Goal: Ask a question

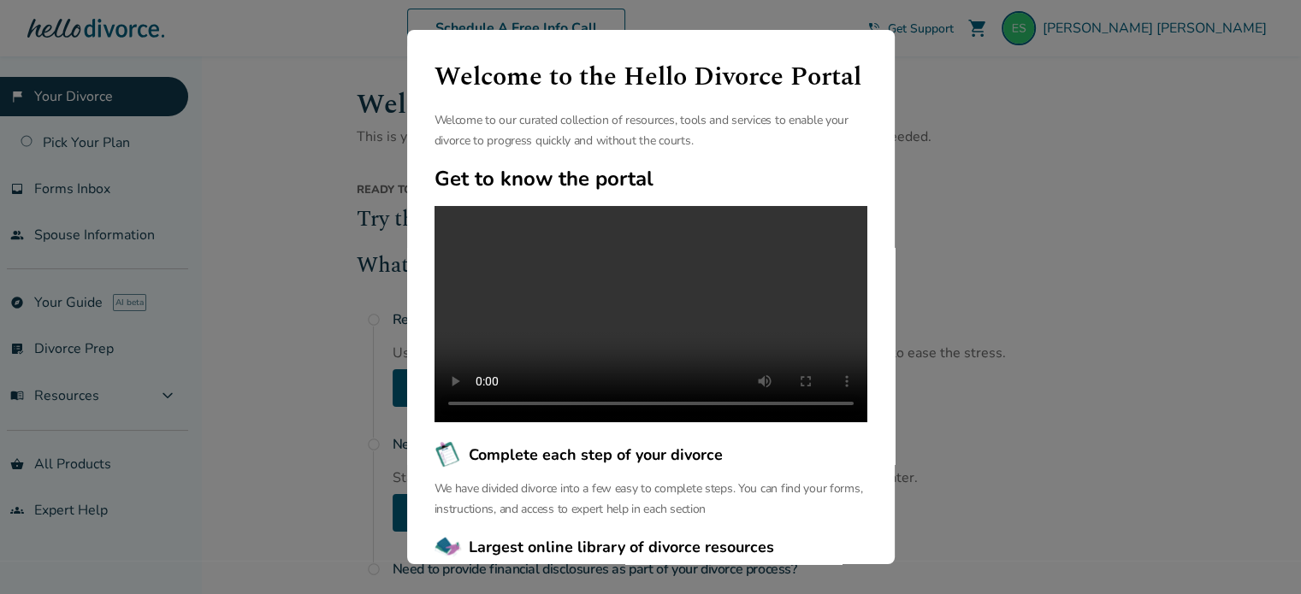
click at [993, 430] on div "Welcome to the Hello Divorce Portal Welcome to our curated collection of resour…" at bounding box center [650, 297] width 1301 height 594
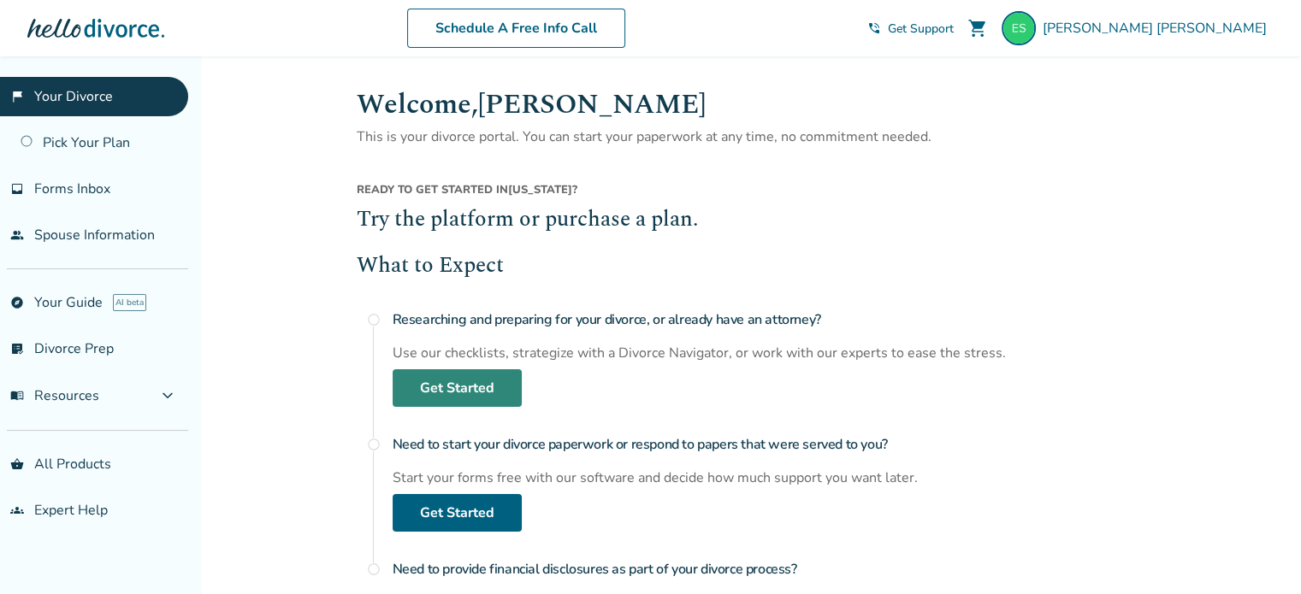
click at [441, 395] on link "Get Started" at bounding box center [457, 388] width 129 height 38
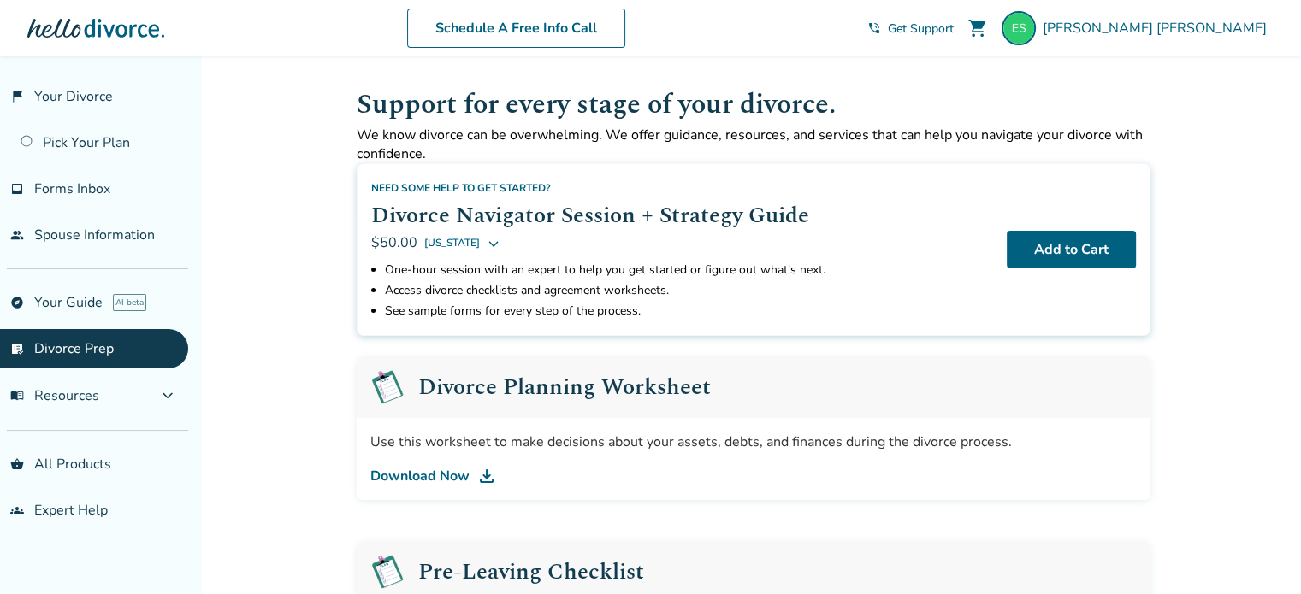
click at [483, 473] on img at bounding box center [486, 476] width 21 height 21
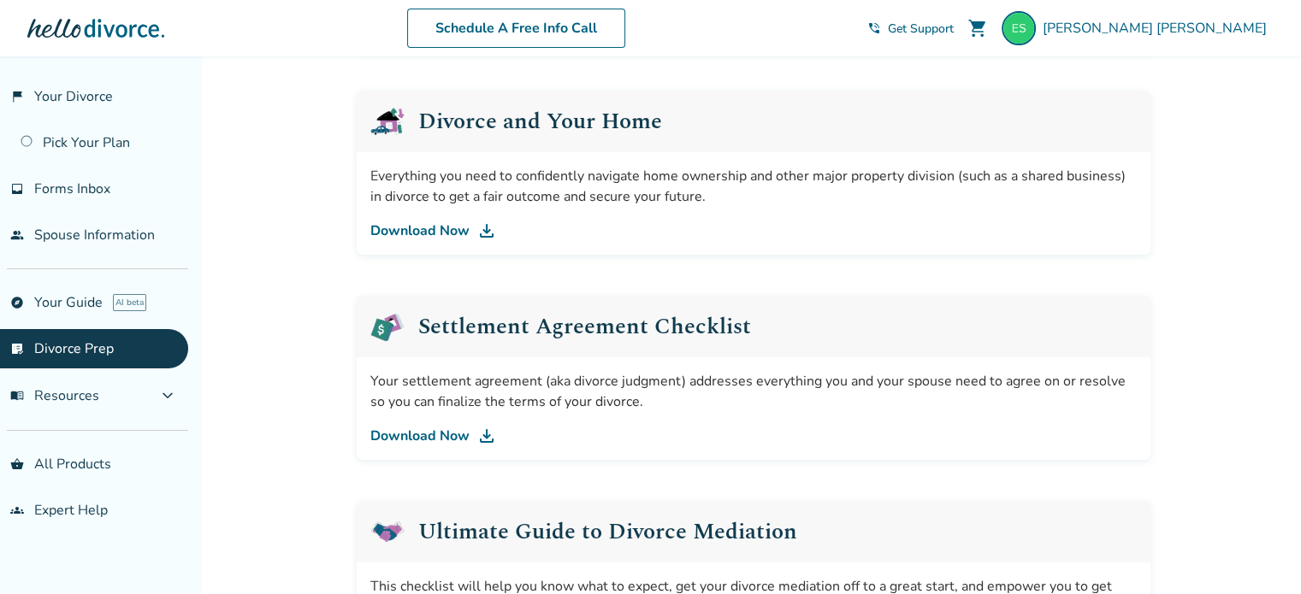
scroll to position [640, 0]
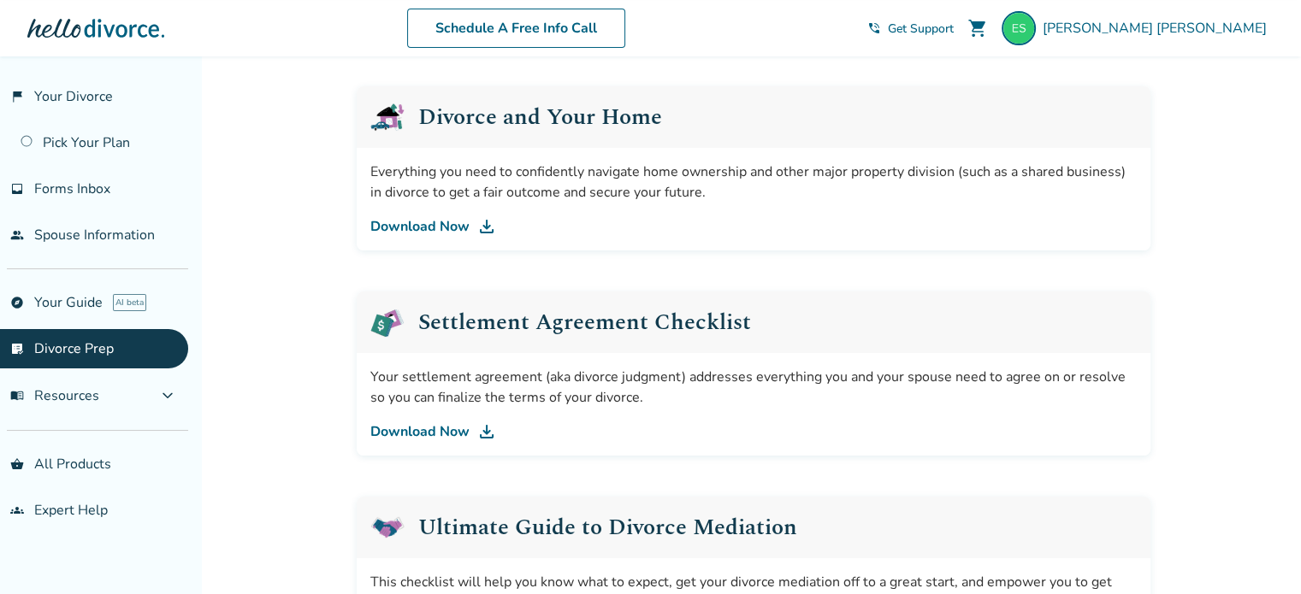
click at [426, 225] on link "Download Now" at bounding box center [753, 226] width 766 height 21
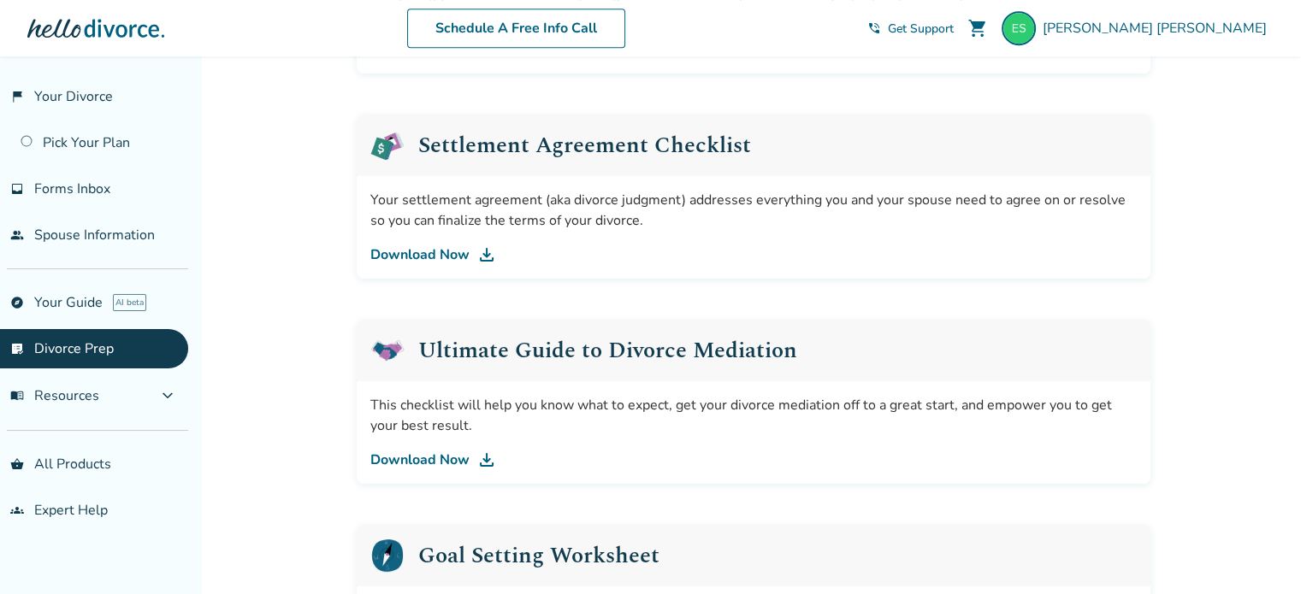
scroll to position [823, 0]
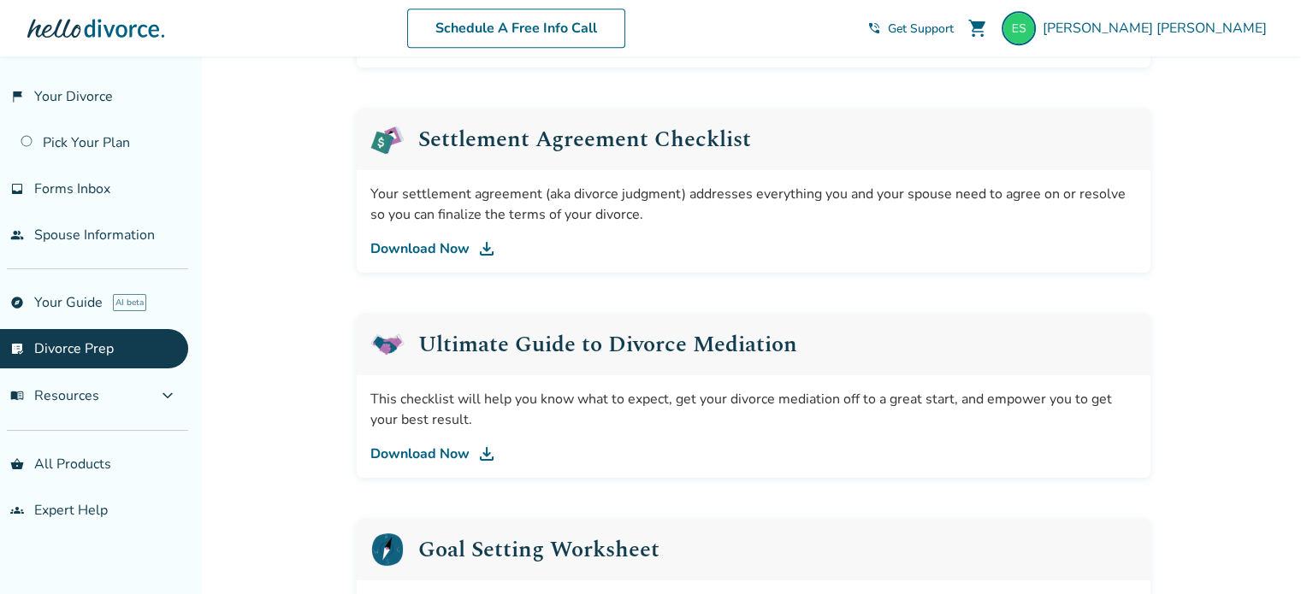
click at [451, 247] on link "Download Now" at bounding box center [753, 249] width 766 height 21
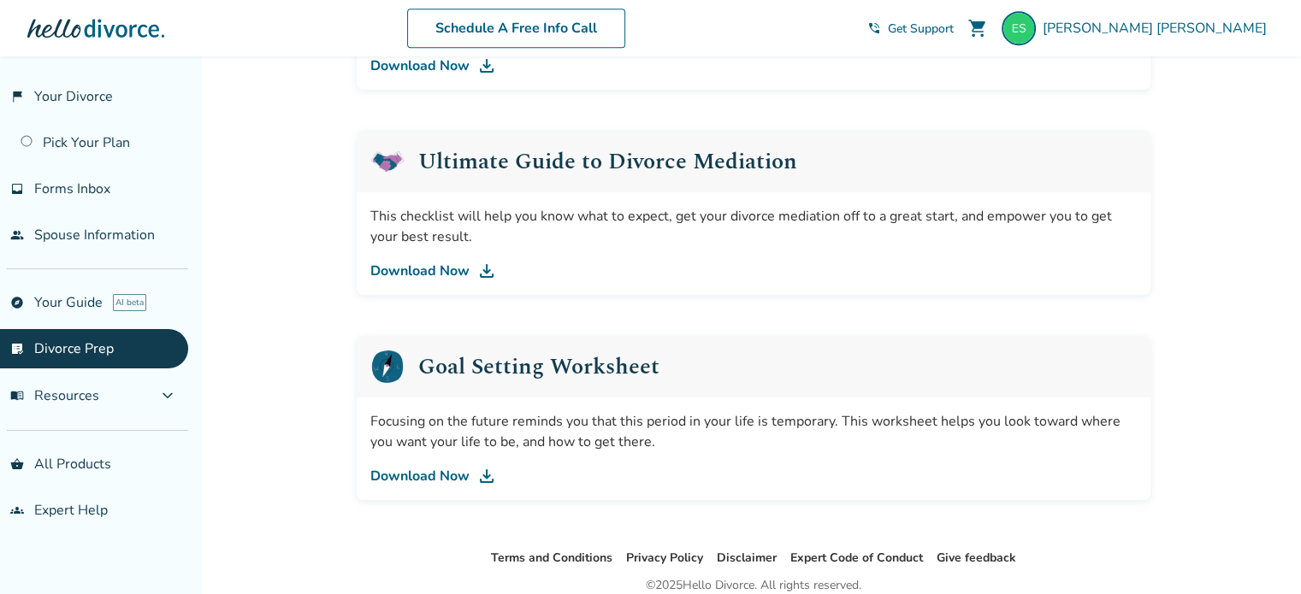
scroll to position [1008, 0]
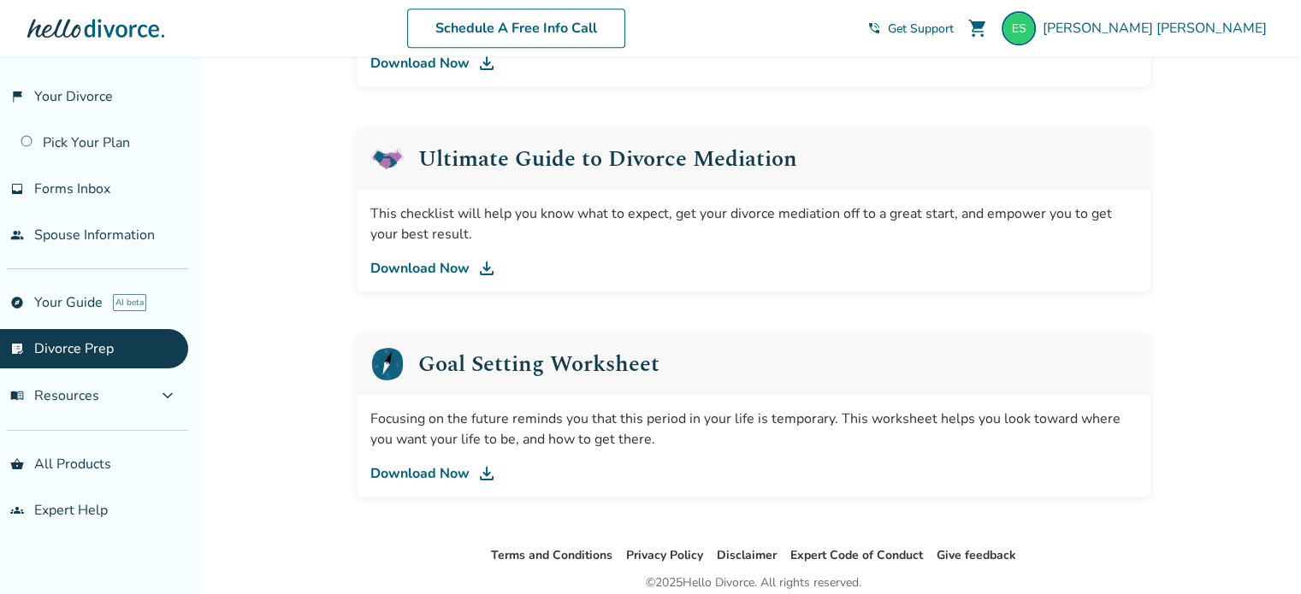
click at [452, 269] on link "Download Now" at bounding box center [753, 268] width 766 height 21
click at [428, 470] on link "Download Now" at bounding box center [753, 473] width 766 height 21
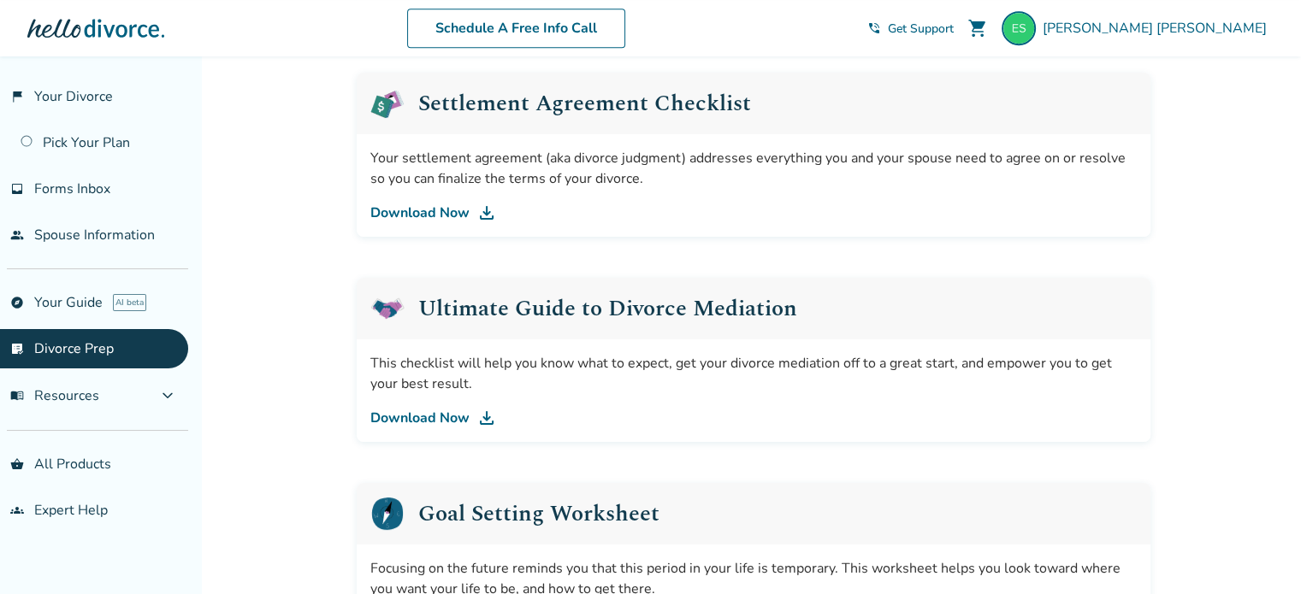
scroll to position [854, 0]
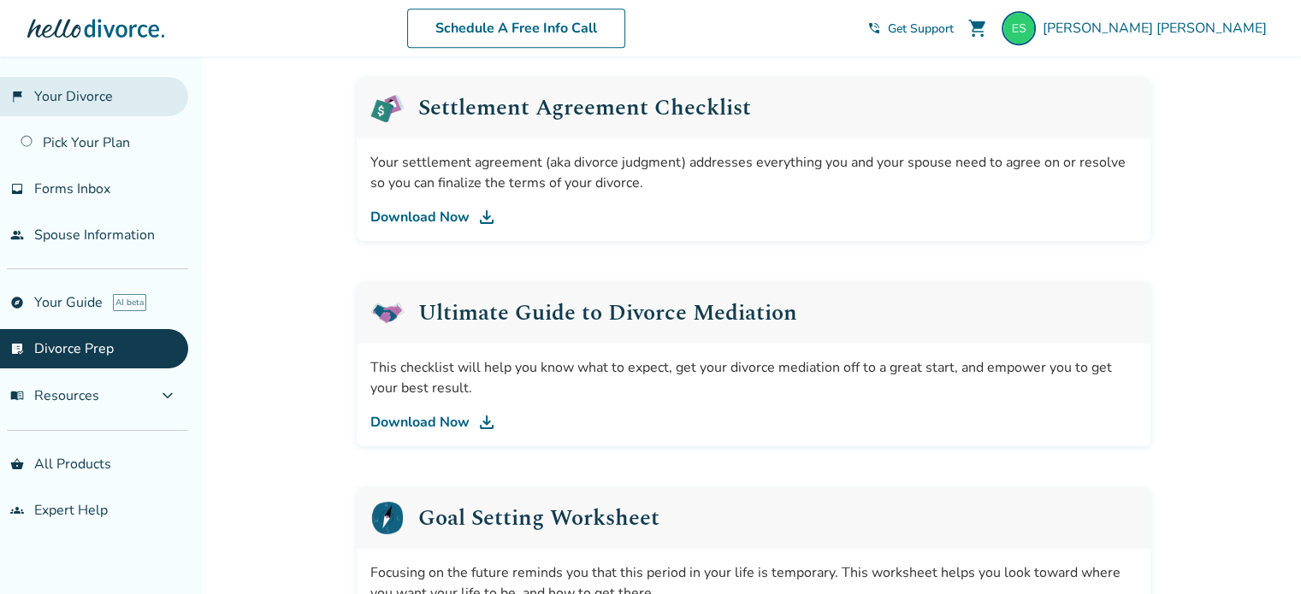
click at [92, 99] on link "flag_2 Your Divorce" at bounding box center [94, 96] width 188 height 39
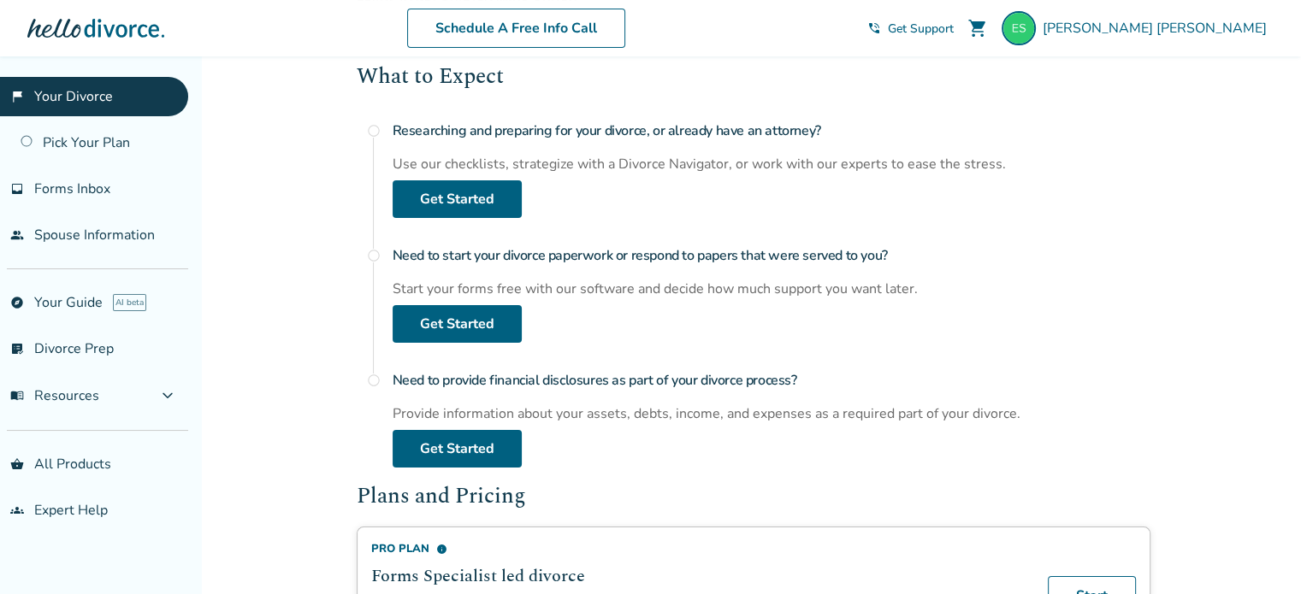
scroll to position [198, 0]
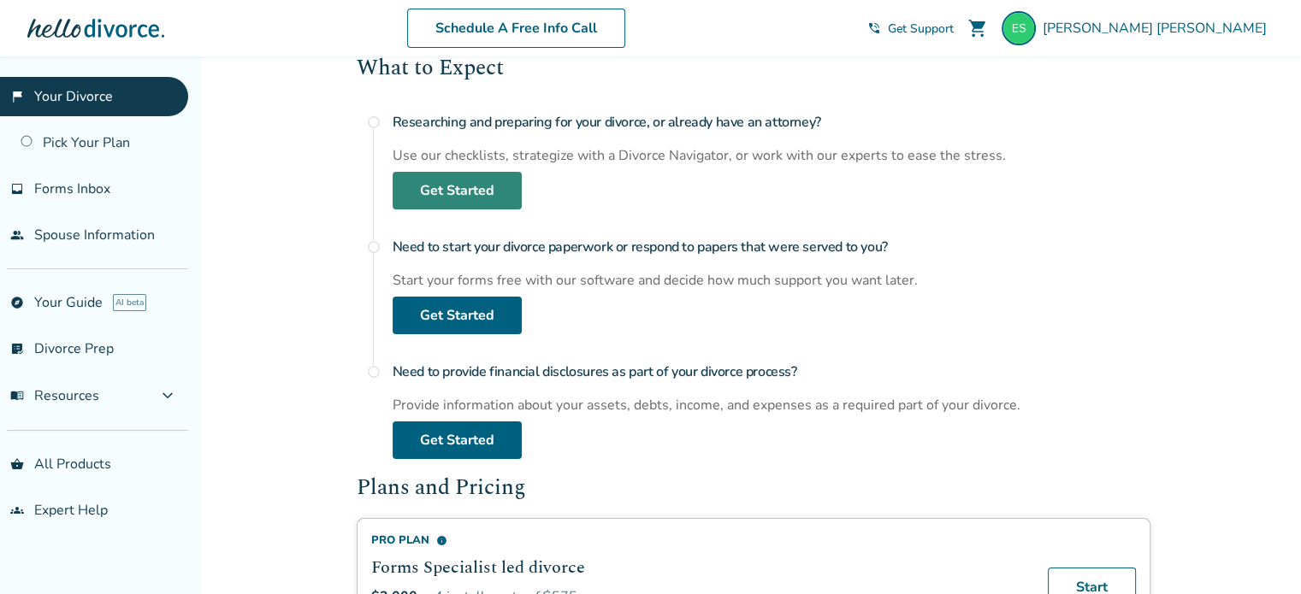
click at [464, 192] on link "Get Started" at bounding box center [457, 191] width 129 height 38
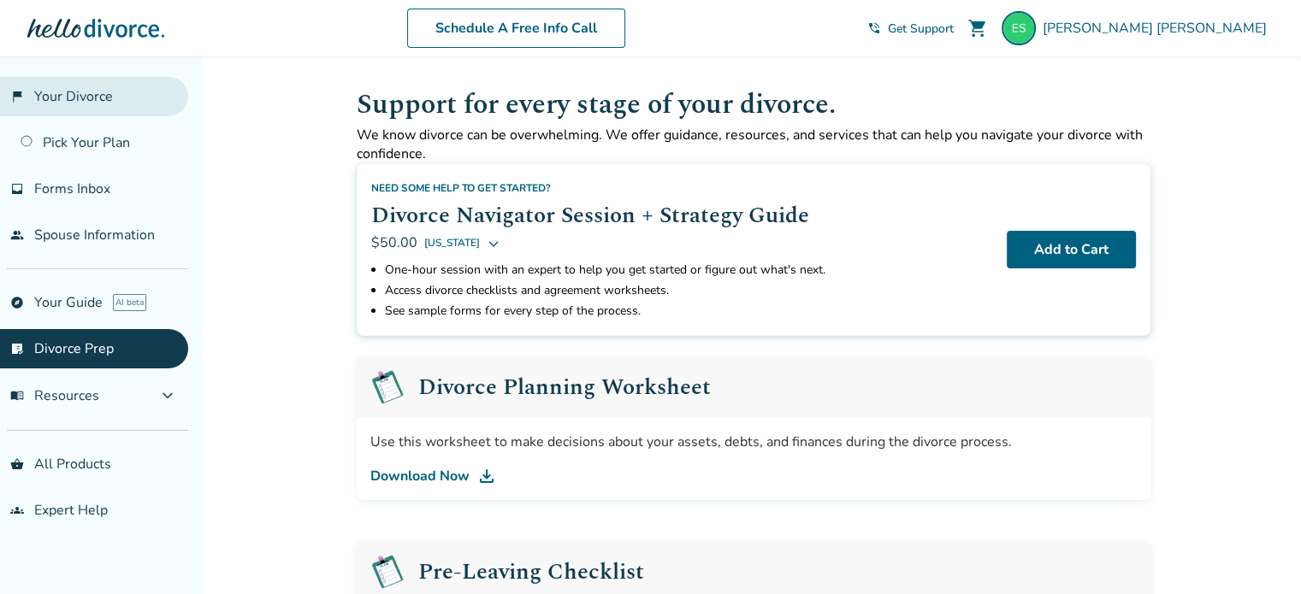
click at [68, 91] on link "flag_2 Your Divorce" at bounding box center [94, 96] width 188 height 39
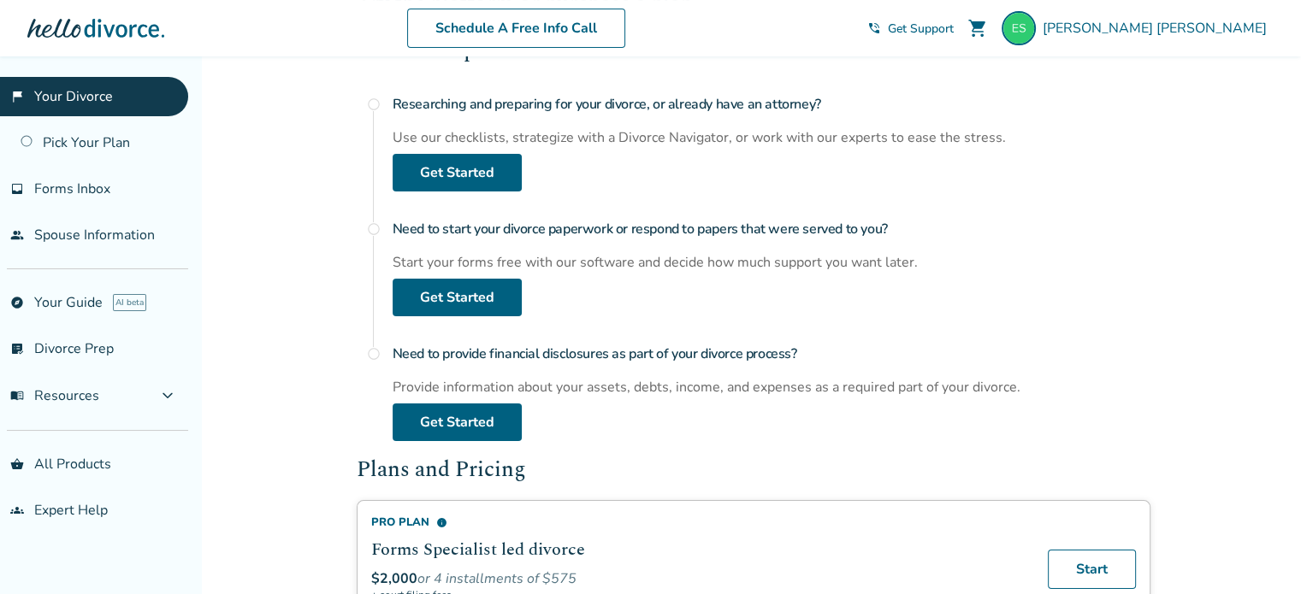
scroll to position [217, 0]
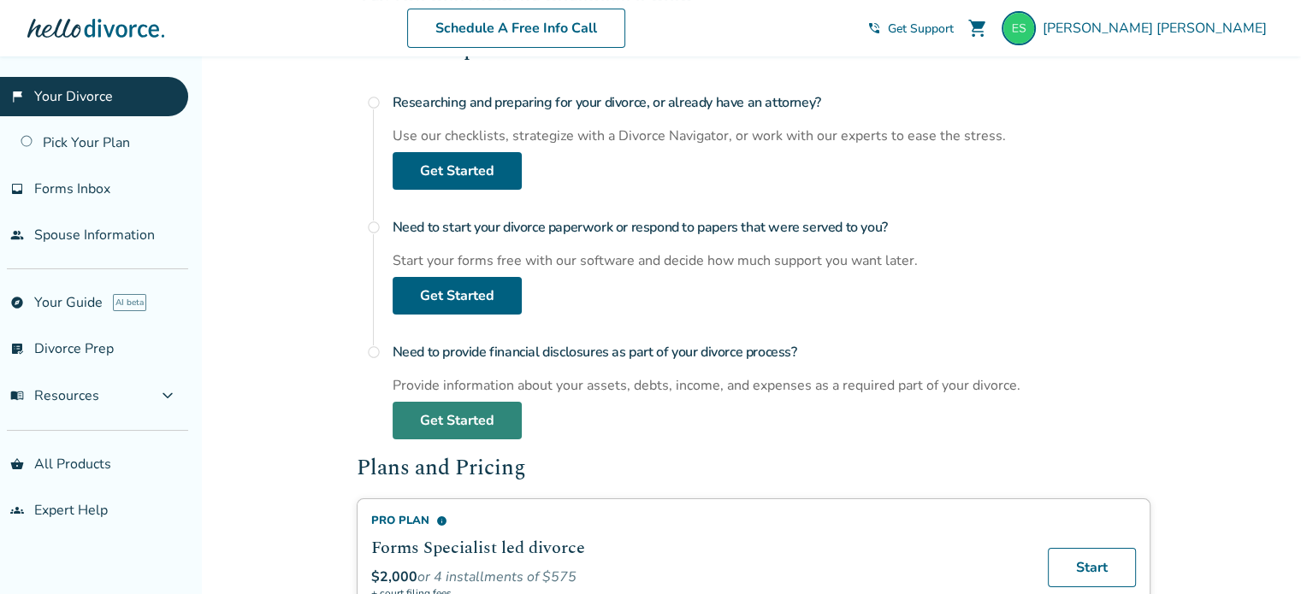
click at [475, 406] on link "Get Started" at bounding box center [457, 421] width 129 height 38
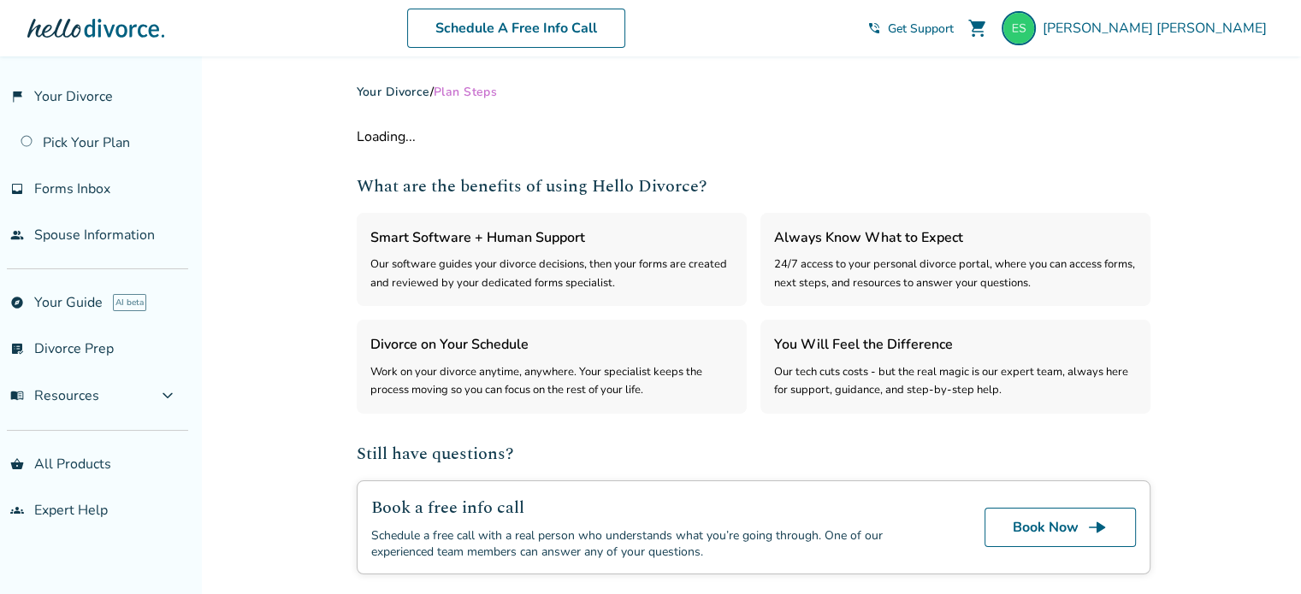
click at [475, 406] on div "Your Divorce / Plan Steps Loading... What are the benefits of using Hello Divor…" at bounding box center [754, 329] width 794 height 491
select select "***"
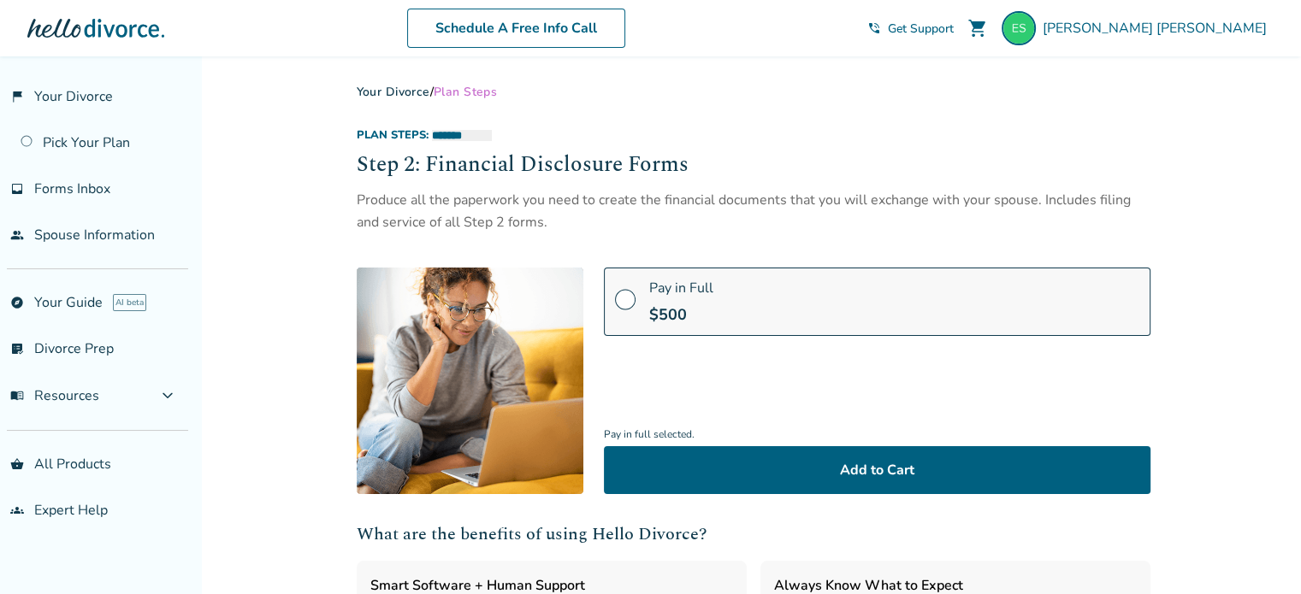
click at [233, 282] on div "**********" at bounding box center [650, 562] width 1301 height 1013
click at [92, 109] on link "flag_2 Your Divorce" at bounding box center [94, 96] width 188 height 39
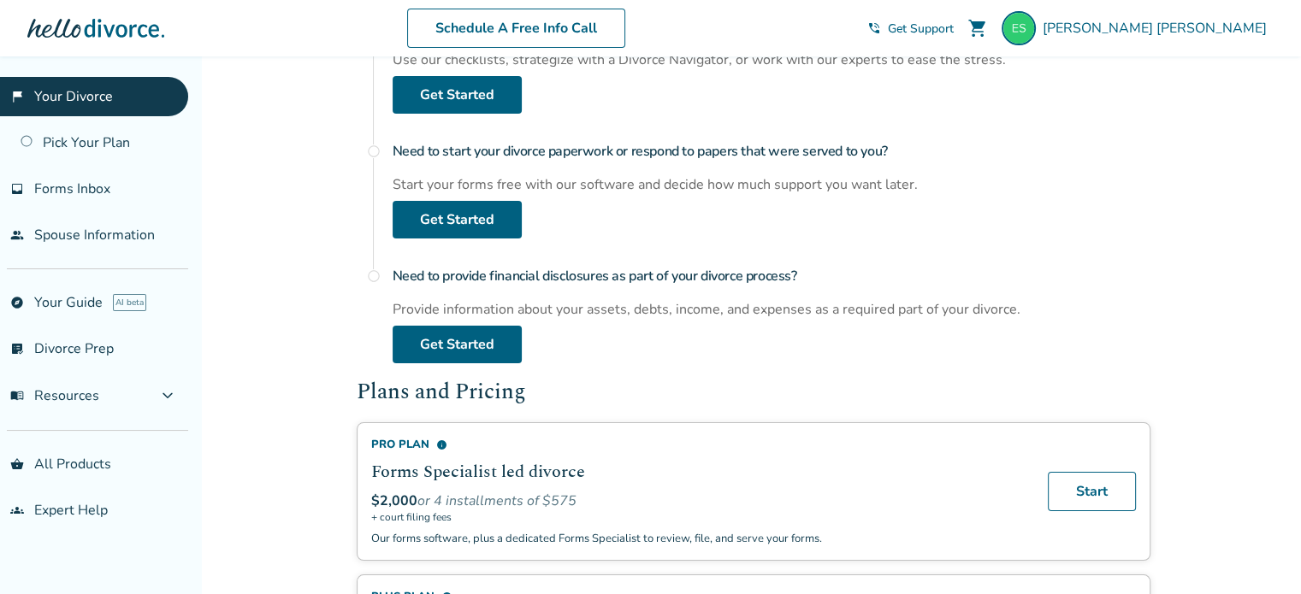
scroll to position [271, 0]
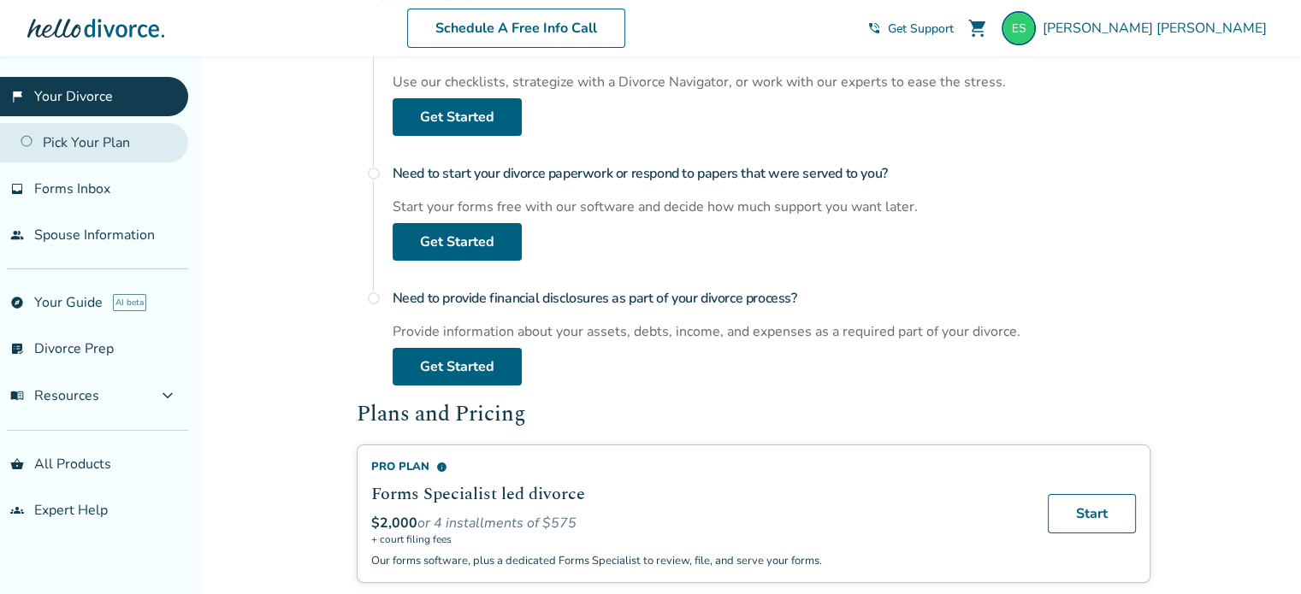
click at [103, 136] on link "Pick Your Plan" at bounding box center [94, 142] width 188 height 39
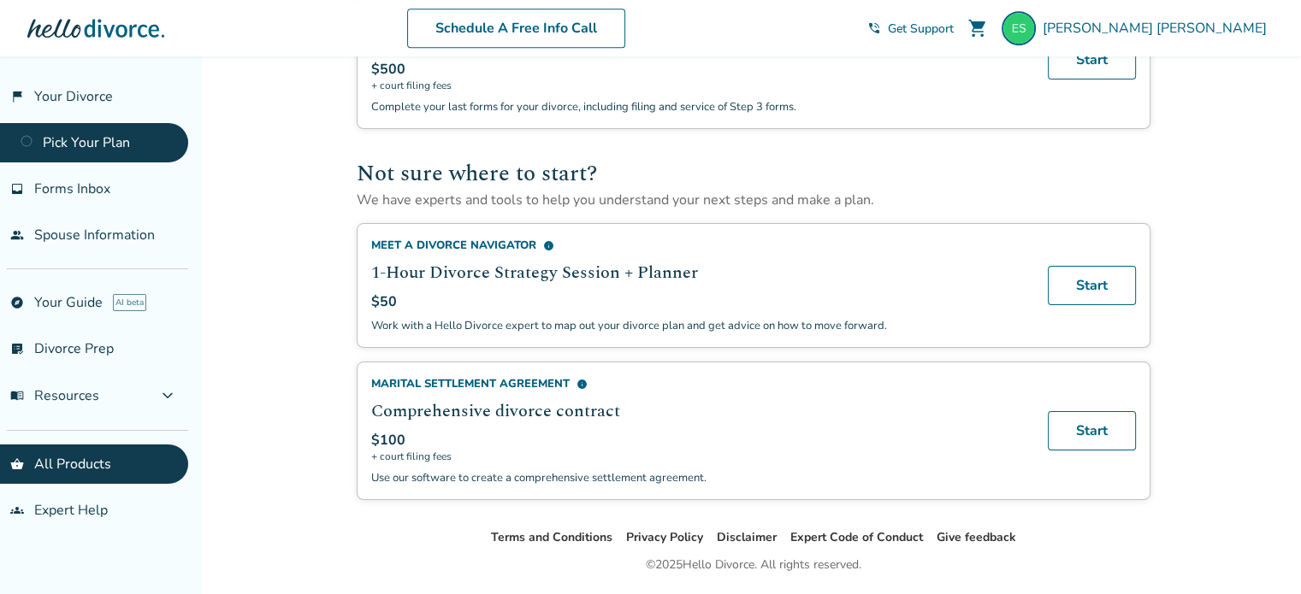
scroll to position [939, 0]
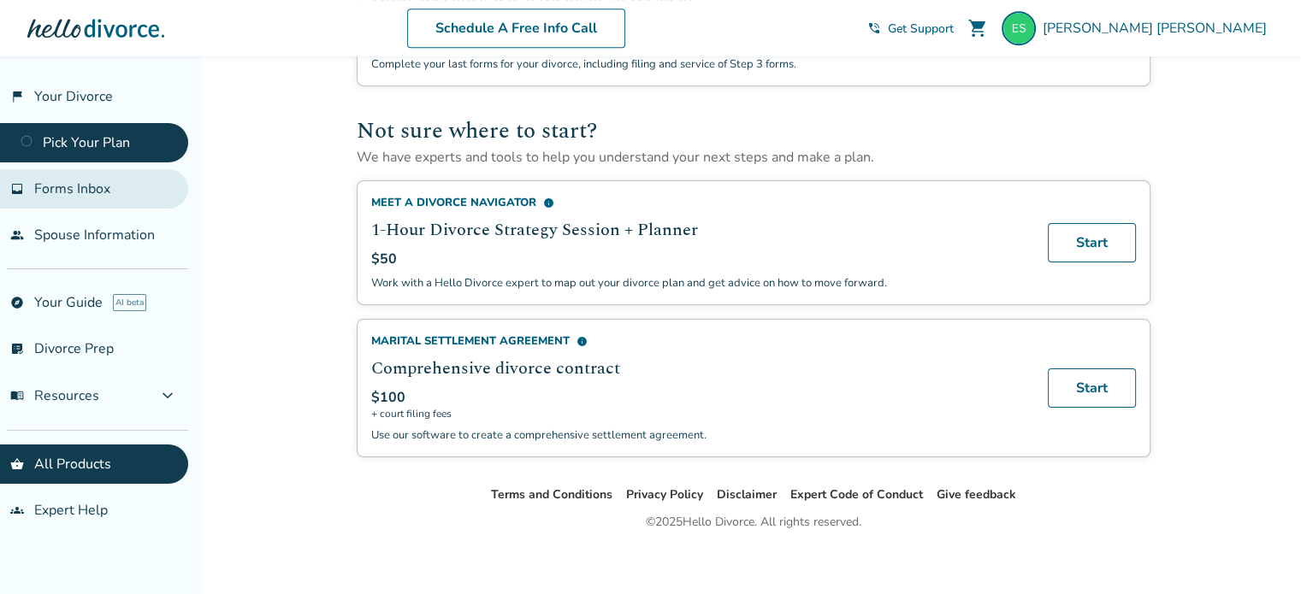
click at [92, 192] on span "Forms Inbox" at bounding box center [72, 189] width 76 height 19
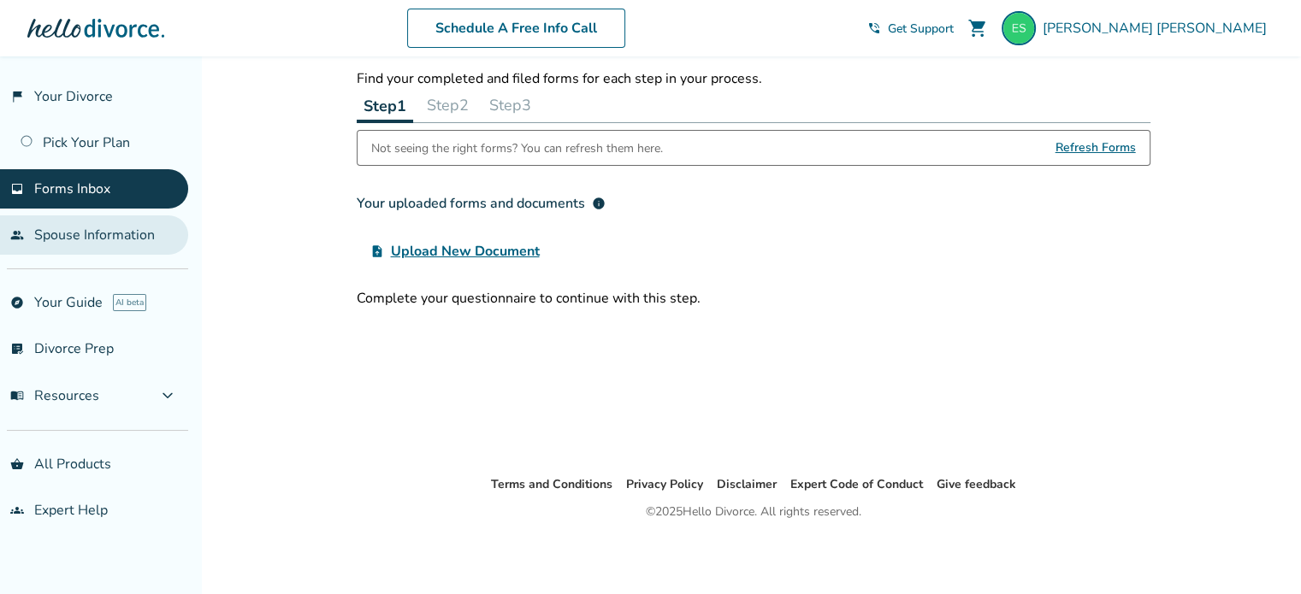
click at [89, 227] on link "people Spouse Information" at bounding box center [94, 234] width 188 height 39
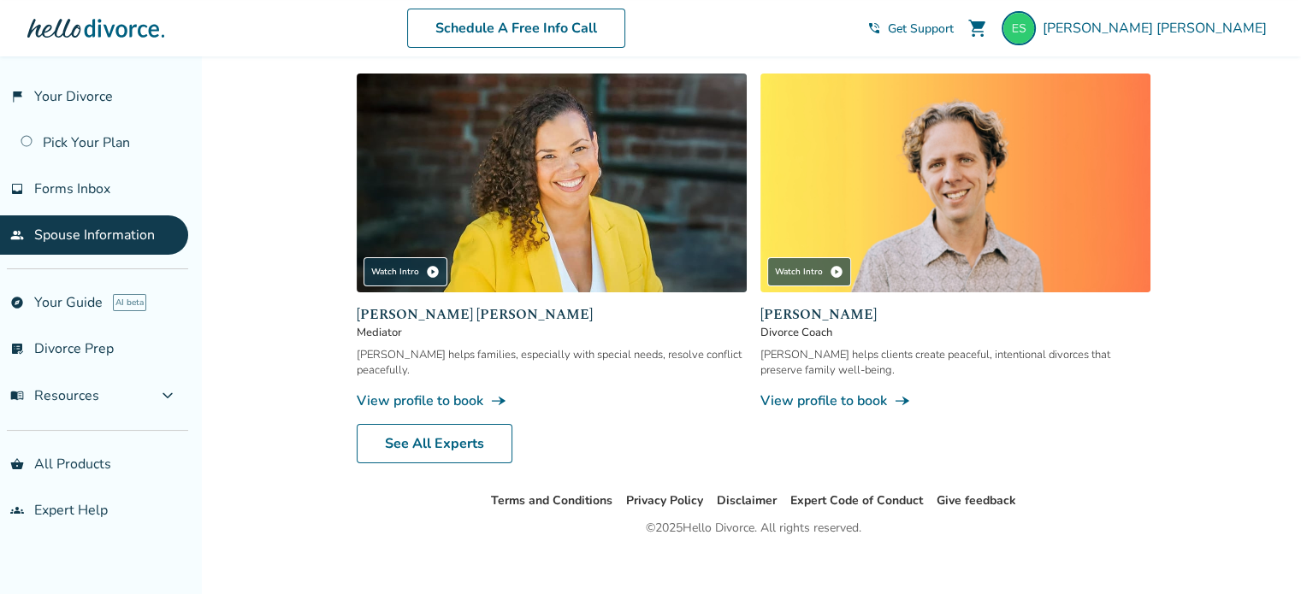
scroll to position [701, 0]
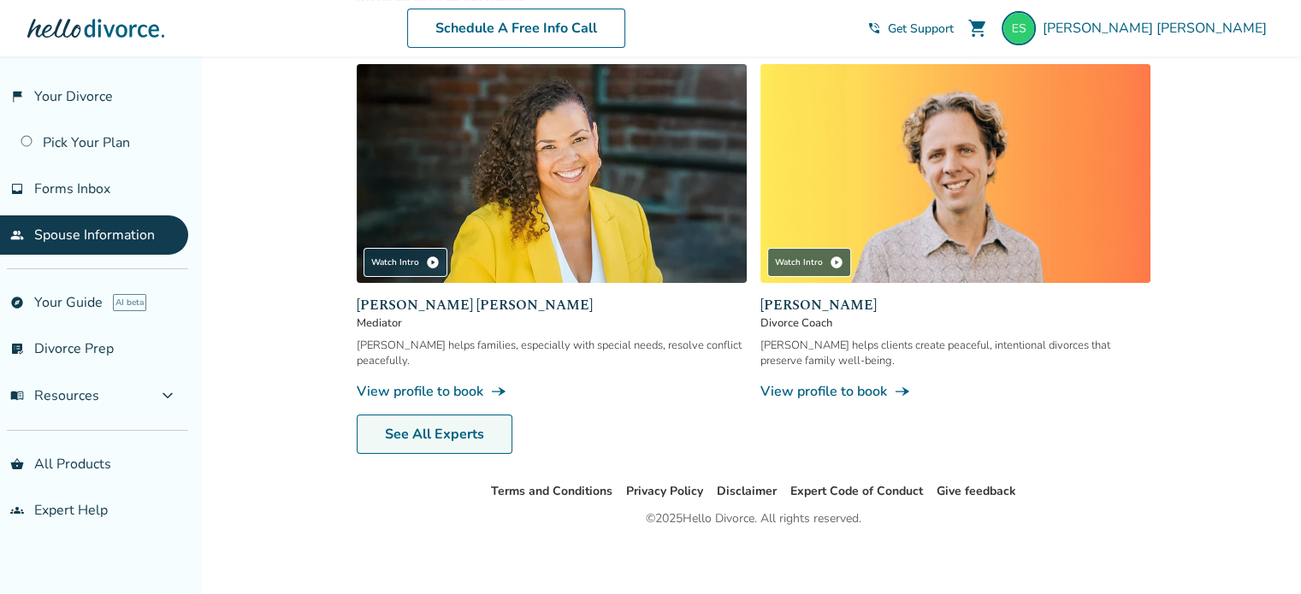
click at [420, 430] on link "See All Experts" at bounding box center [435, 434] width 156 height 39
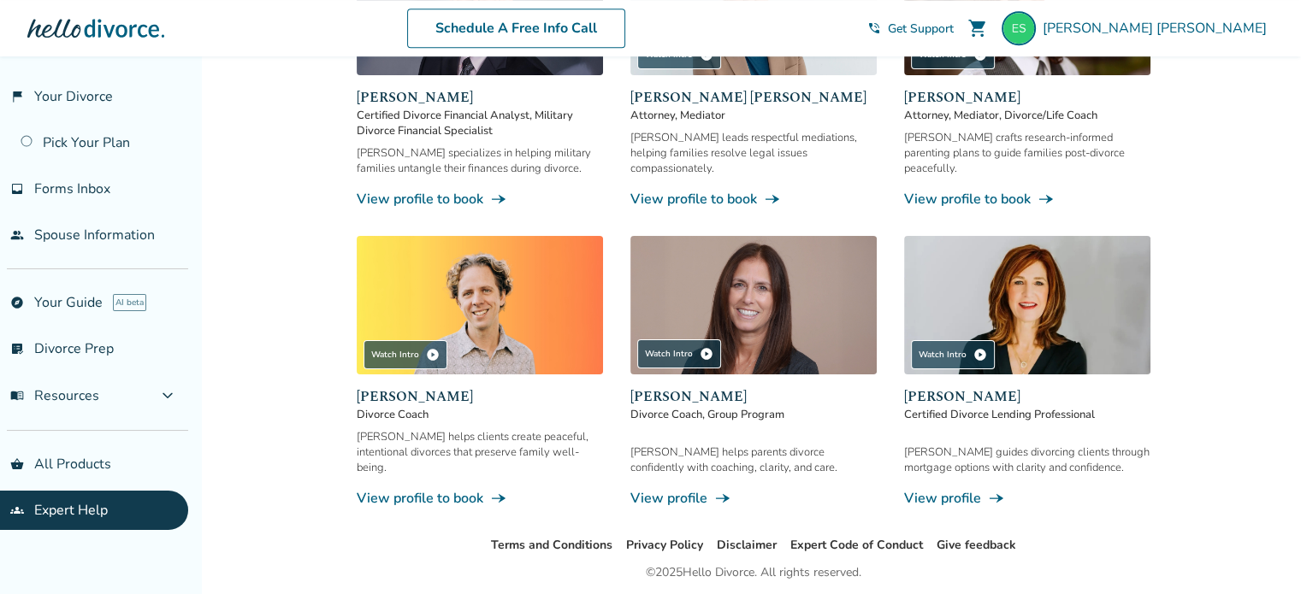
scroll to position [995, 0]
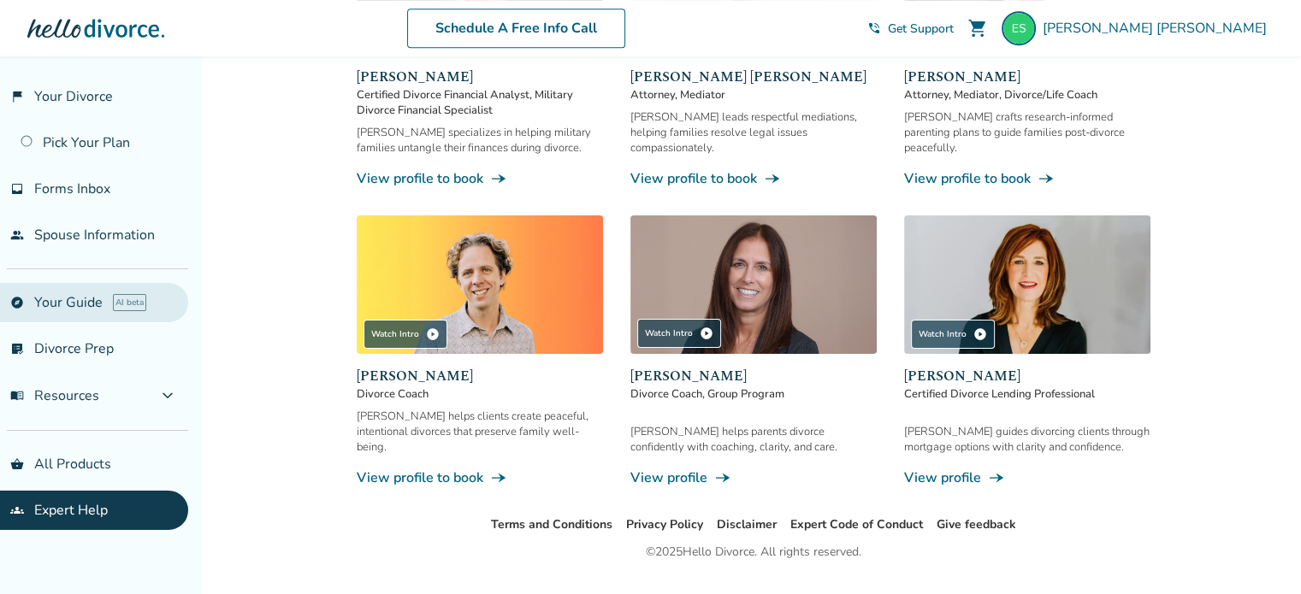
click at [53, 296] on link "explore Your Guide AI beta" at bounding box center [94, 302] width 188 height 39
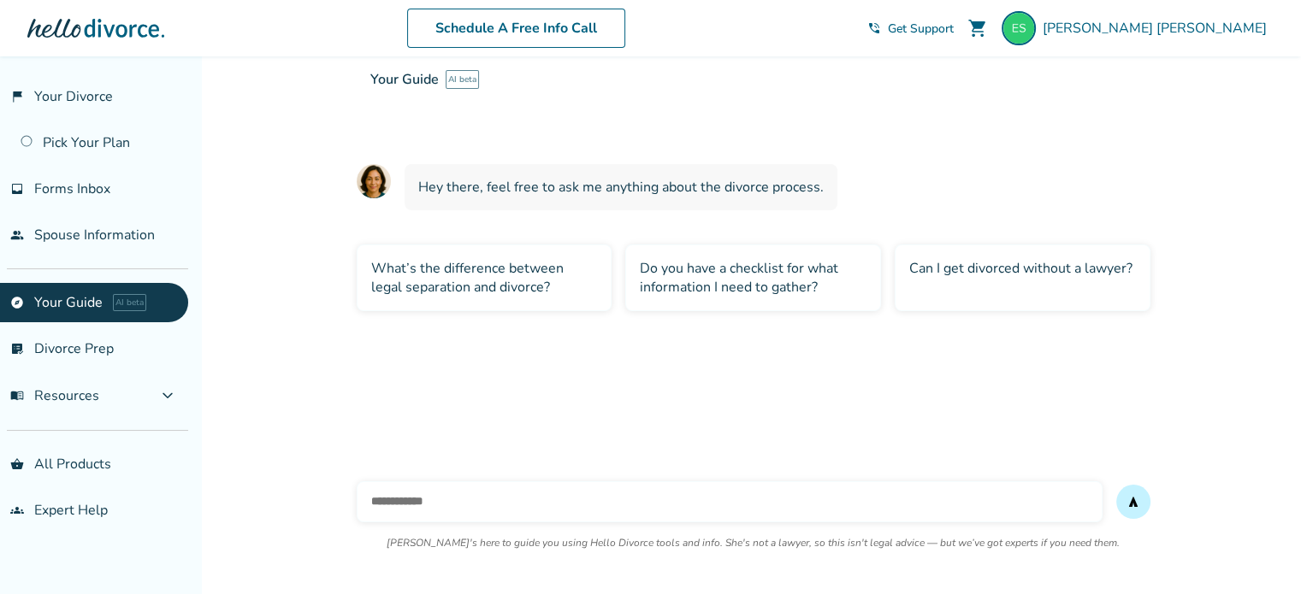
click at [447, 271] on div "What’s the difference between legal separation and divorce?" at bounding box center [485, 278] width 256 height 67
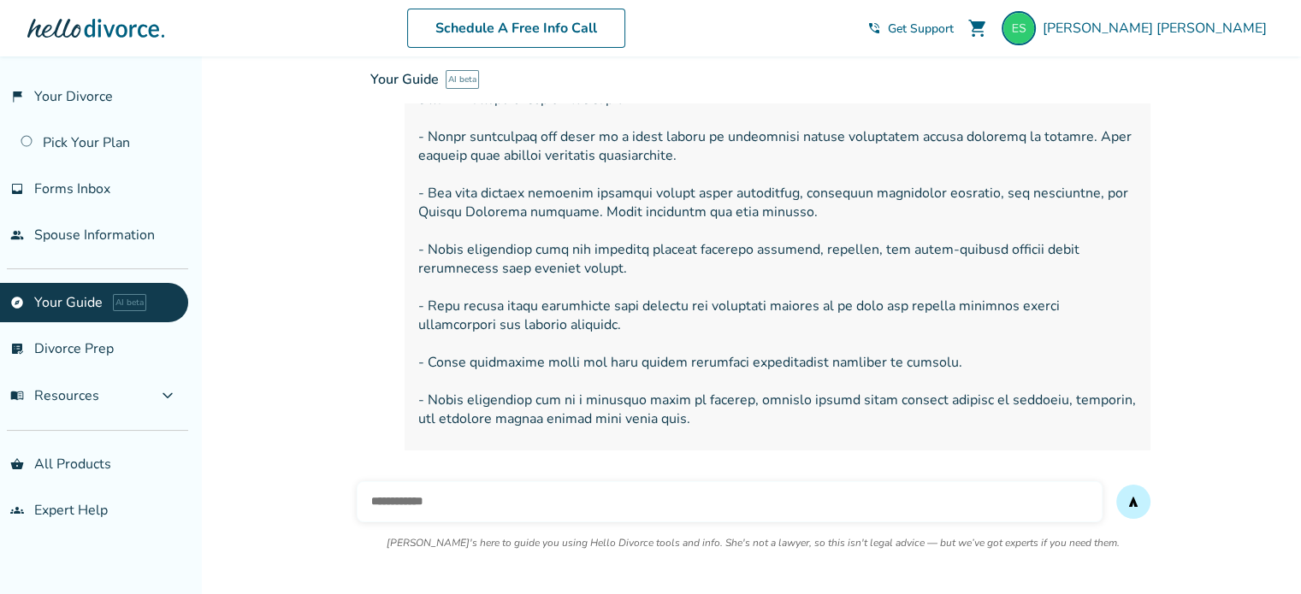
scroll to position [345, 0]
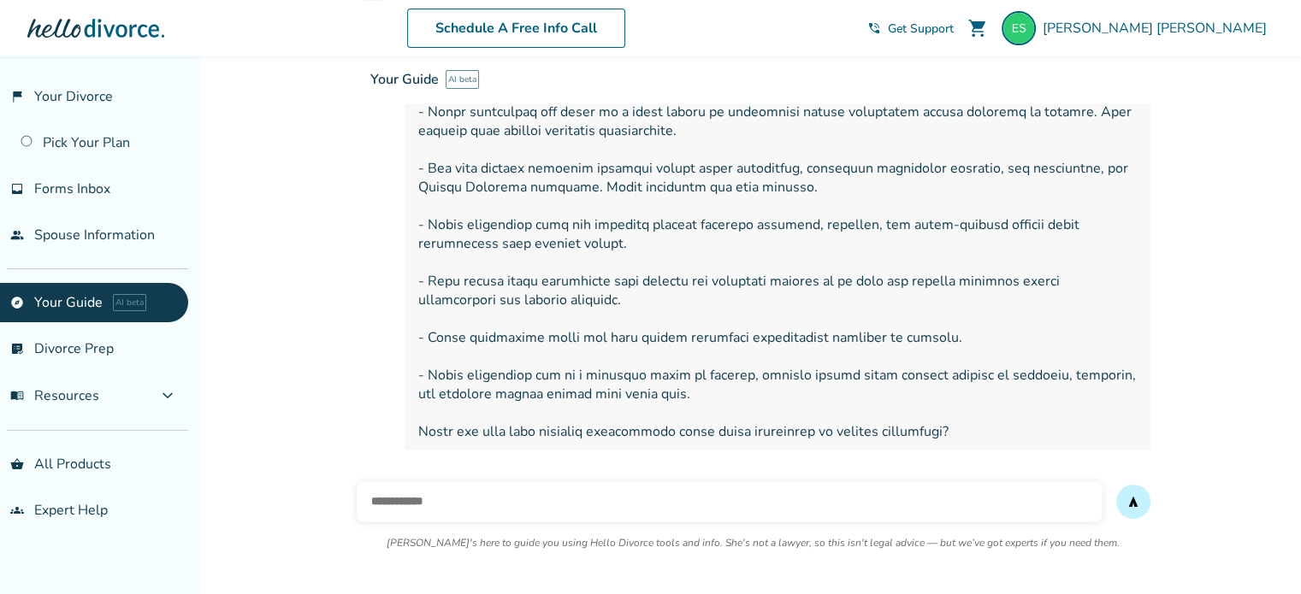
click at [469, 495] on input "text" at bounding box center [730, 501] width 746 height 41
type input "**********"
click at [1116, 485] on button "send" at bounding box center [1133, 502] width 34 height 34
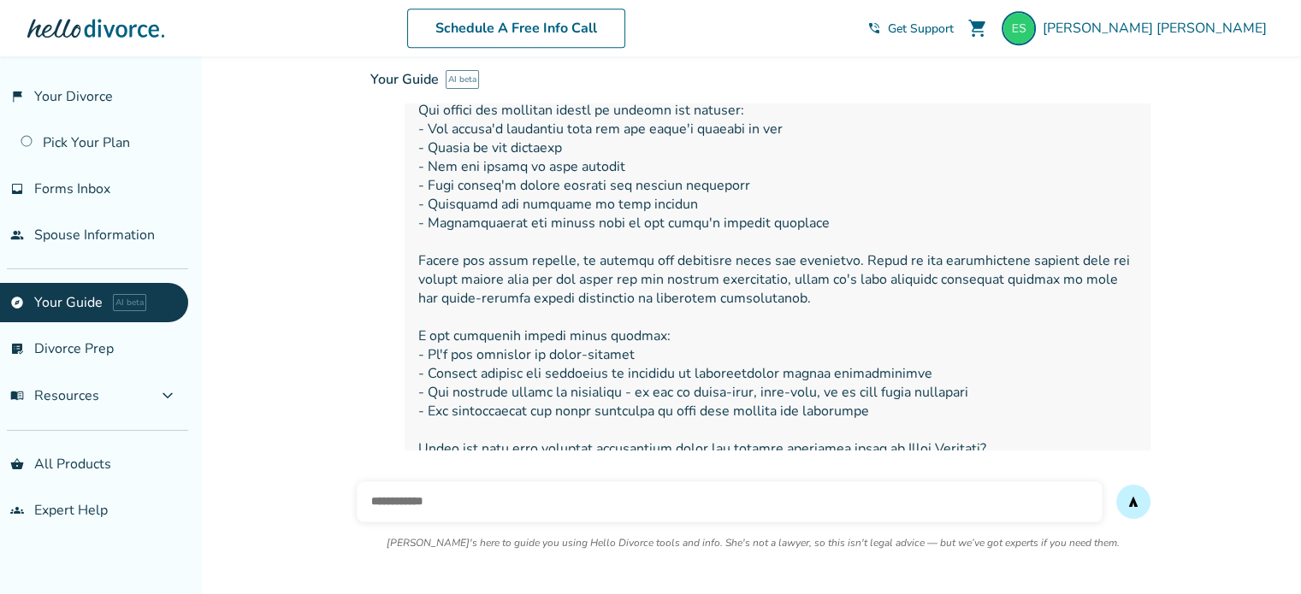
scroll to position [871, 0]
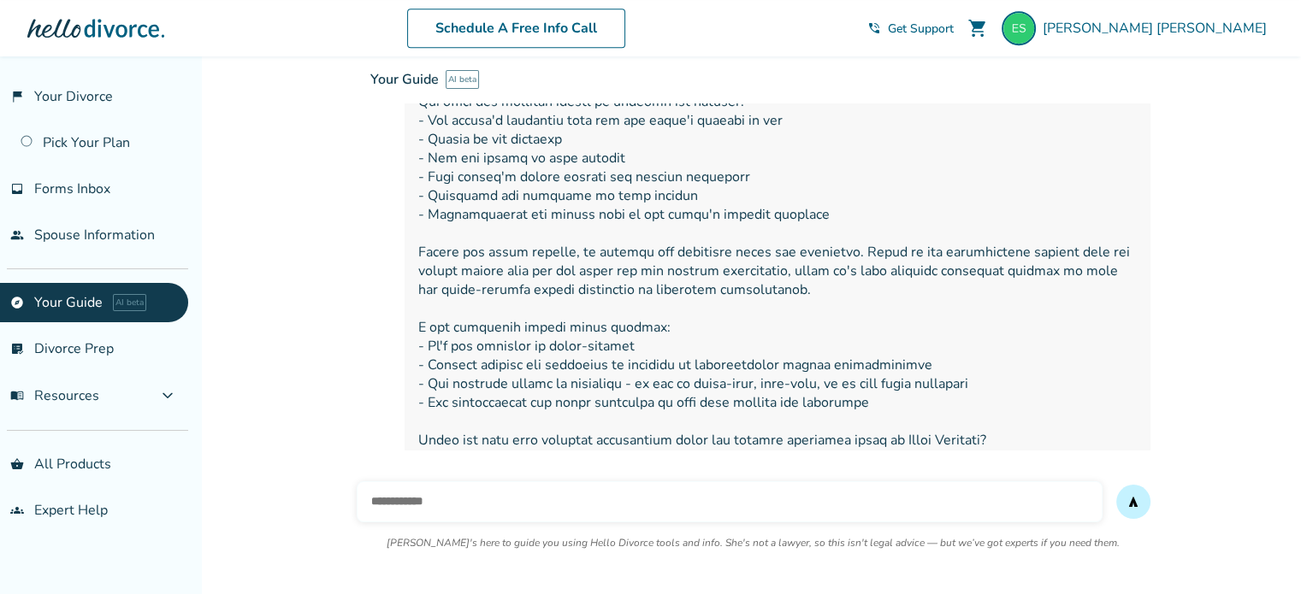
click at [413, 499] on input "text" at bounding box center [730, 501] width 746 height 41
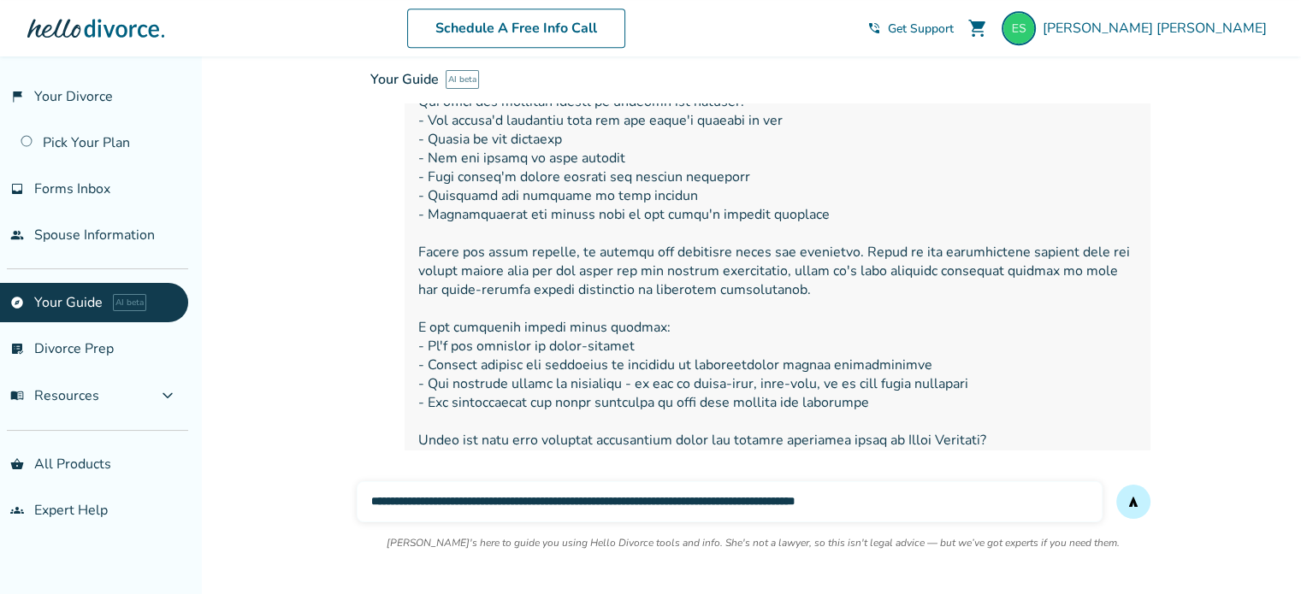
type input "**********"
click at [1116, 485] on button "send" at bounding box center [1133, 502] width 34 height 34
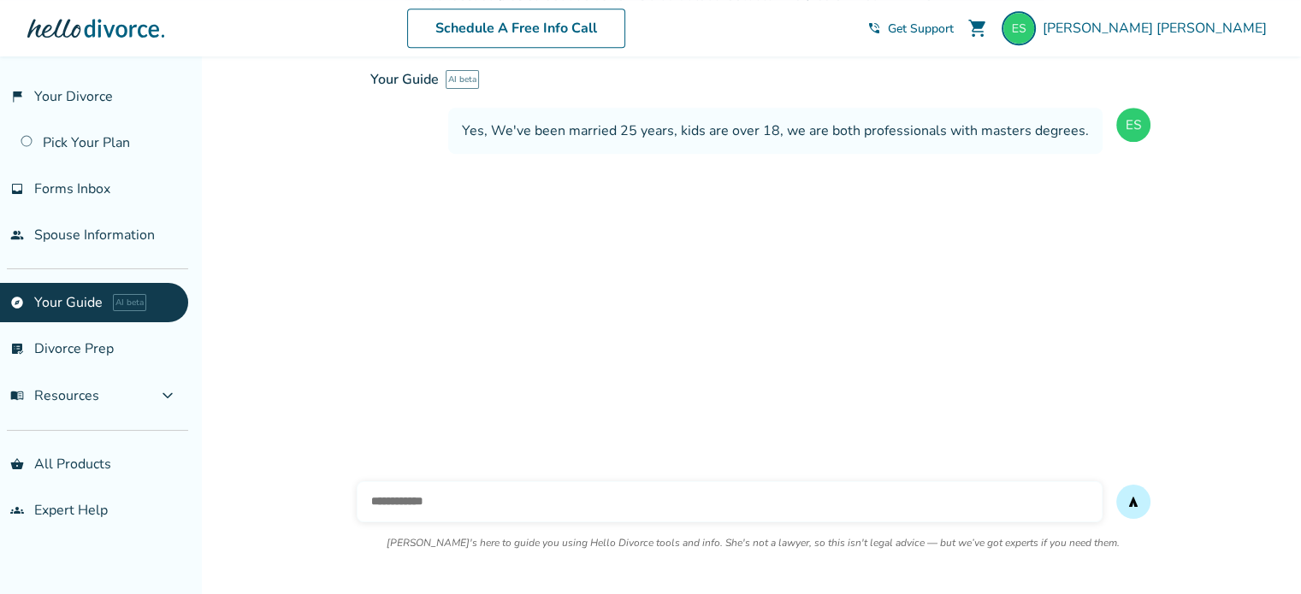
scroll to position [1249, 0]
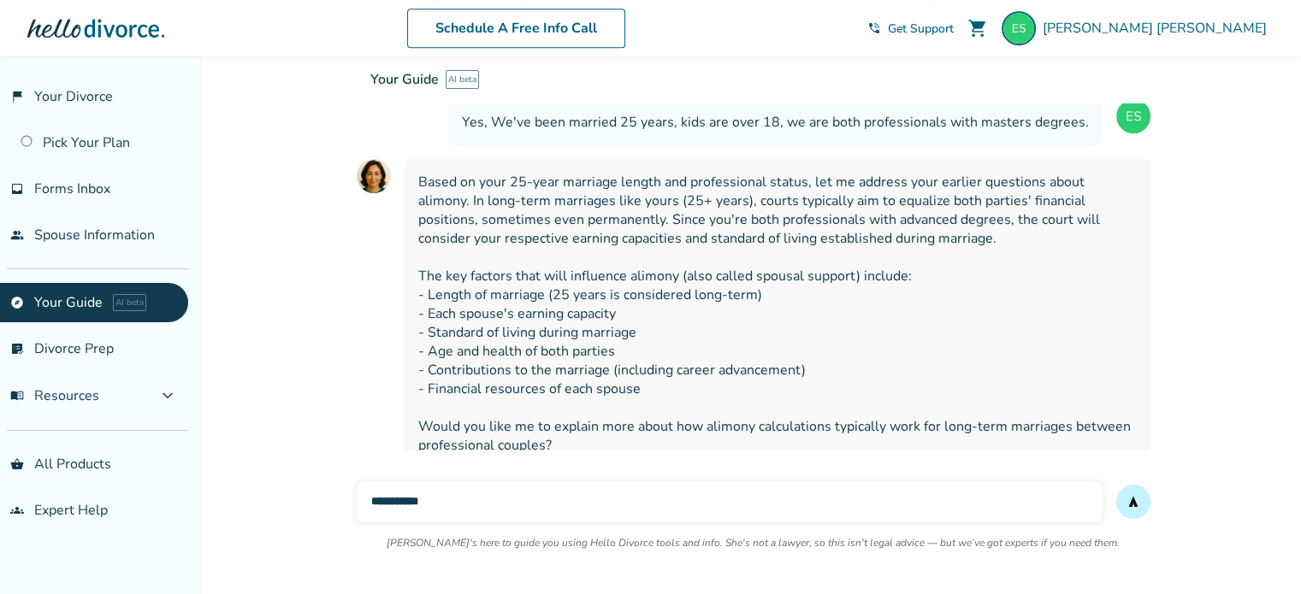
type input "**********"
click at [1116, 485] on button "send" at bounding box center [1133, 502] width 34 height 34
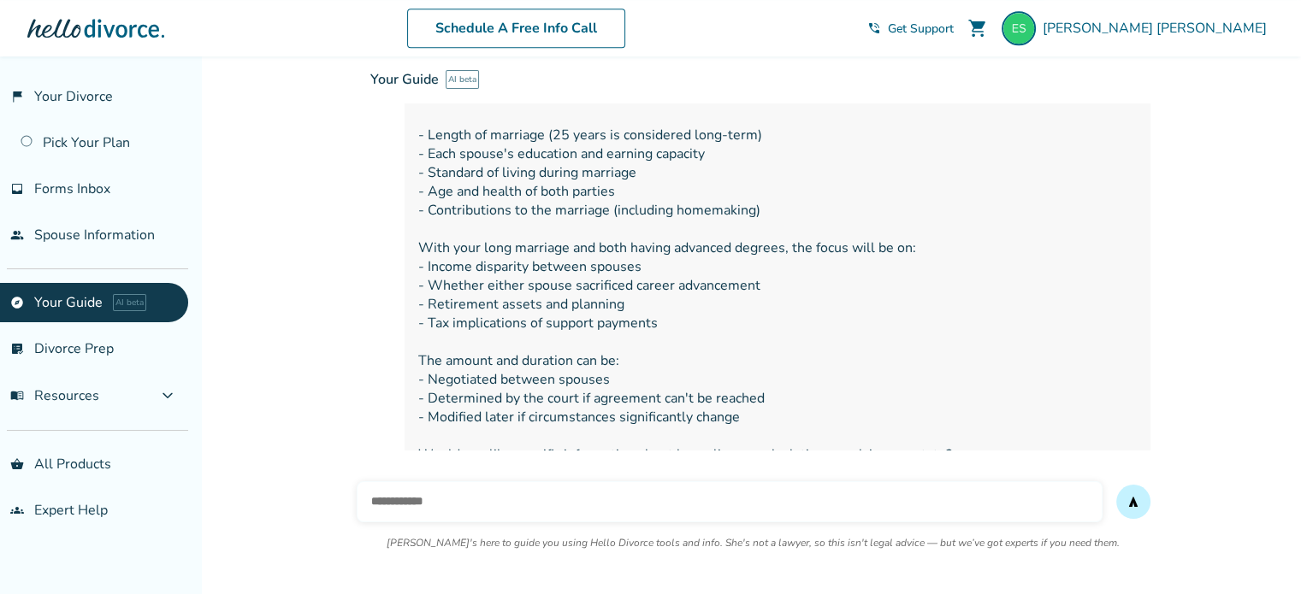
scroll to position [1774, 0]
click at [476, 499] on input "text" at bounding box center [730, 501] width 746 height 41
type input "***"
click at [1116, 485] on button "send" at bounding box center [1133, 502] width 34 height 34
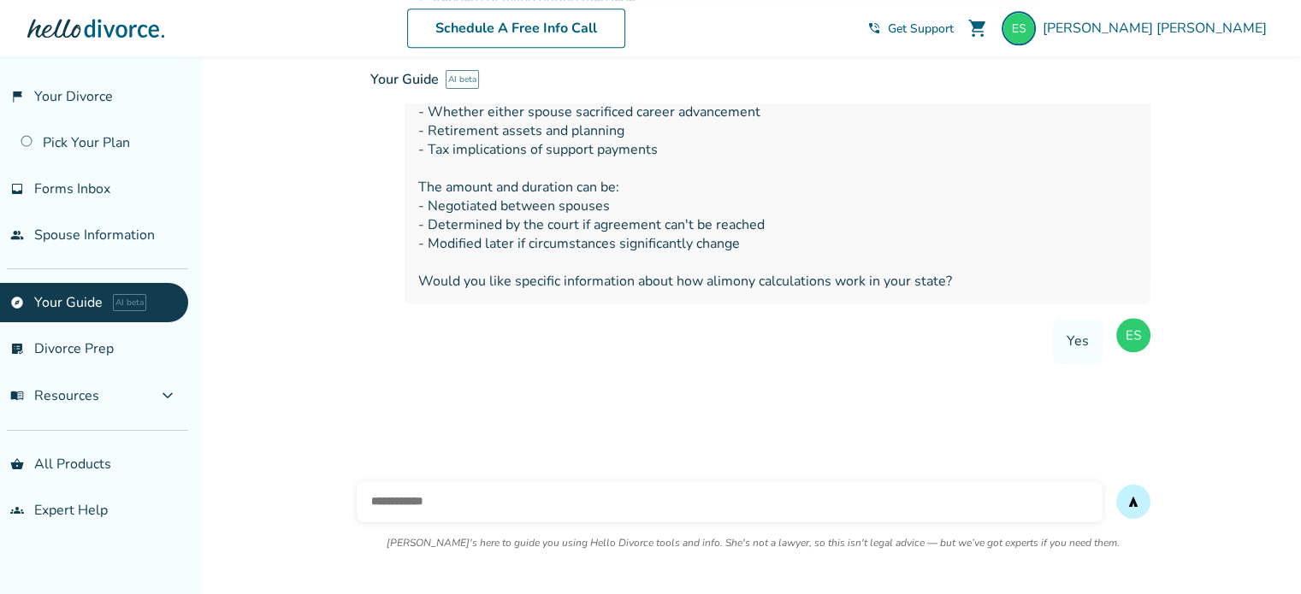
scroll to position [1948, 0]
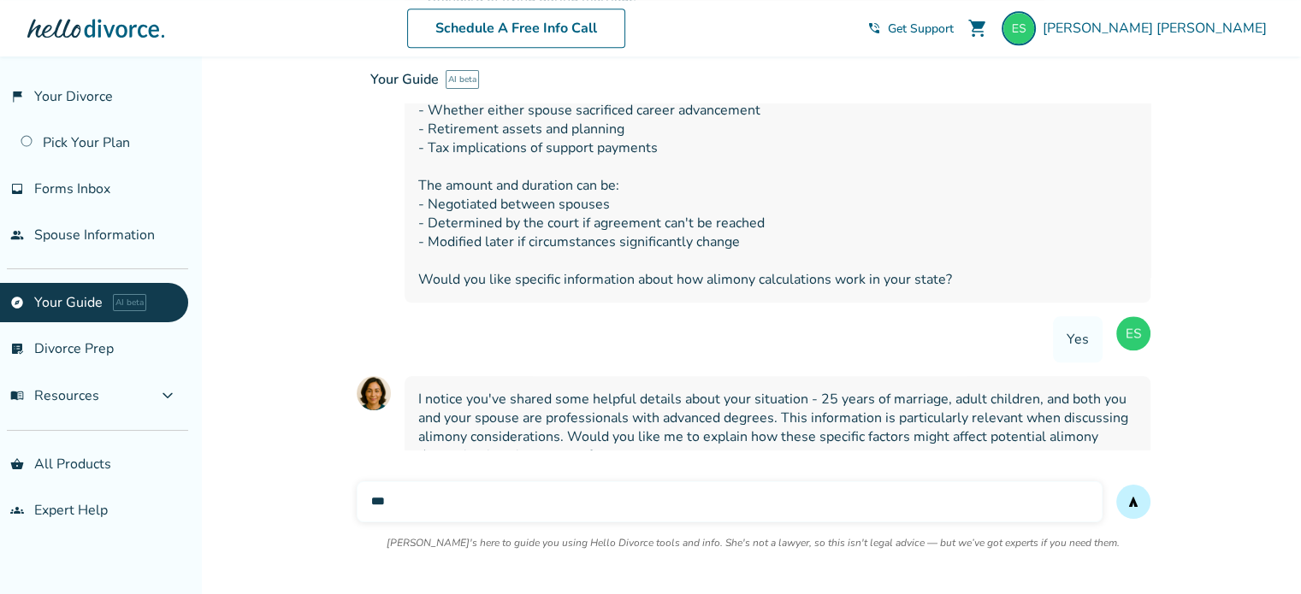
type input "***"
click at [1116, 485] on button "send" at bounding box center [1133, 502] width 34 height 34
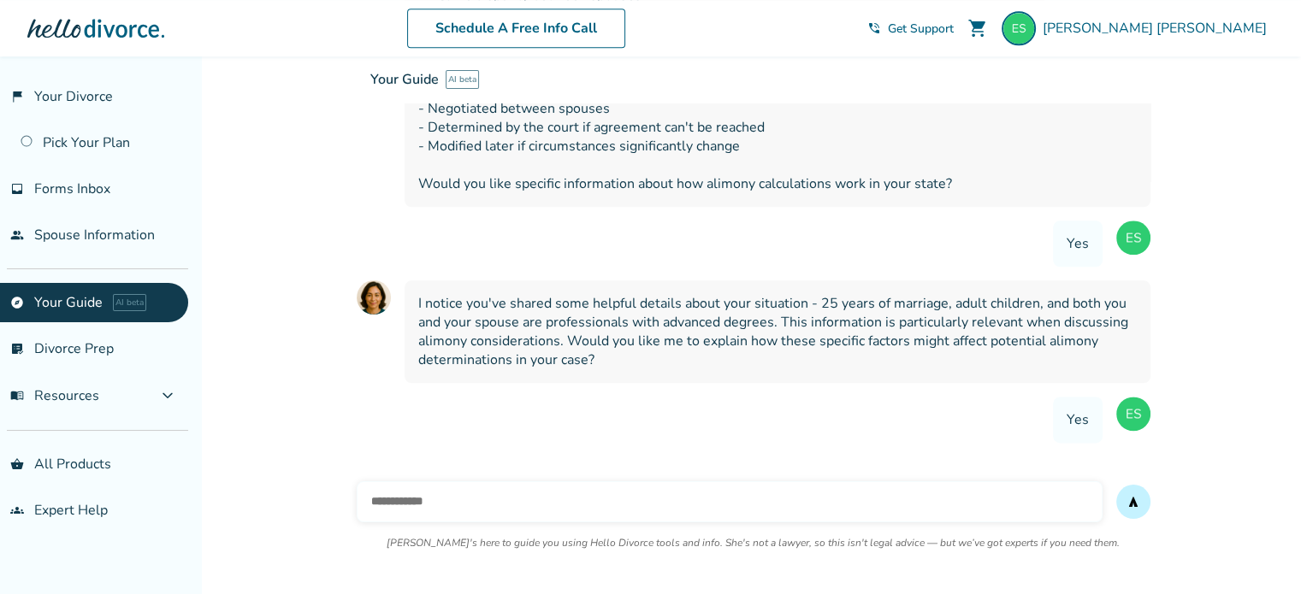
scroll to position [2051, 0]
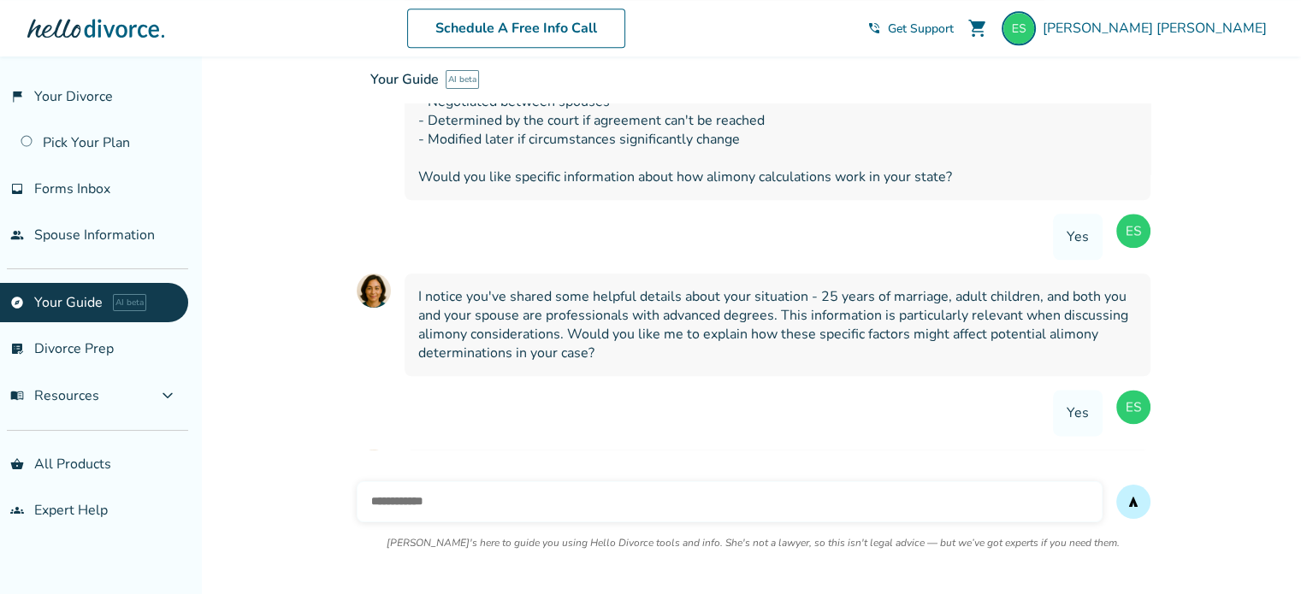
drag, startPoint x: 419, startPoint y: 146, endPoint x: 607, endPoint y: 153, distance: 188.3
click at [607, 153] on div "Your Guide AI beta Your interactive divorce knowledge base Ask [PERSON_NAME] an…" at bounding box center [1007, 120] width 1301 height 129
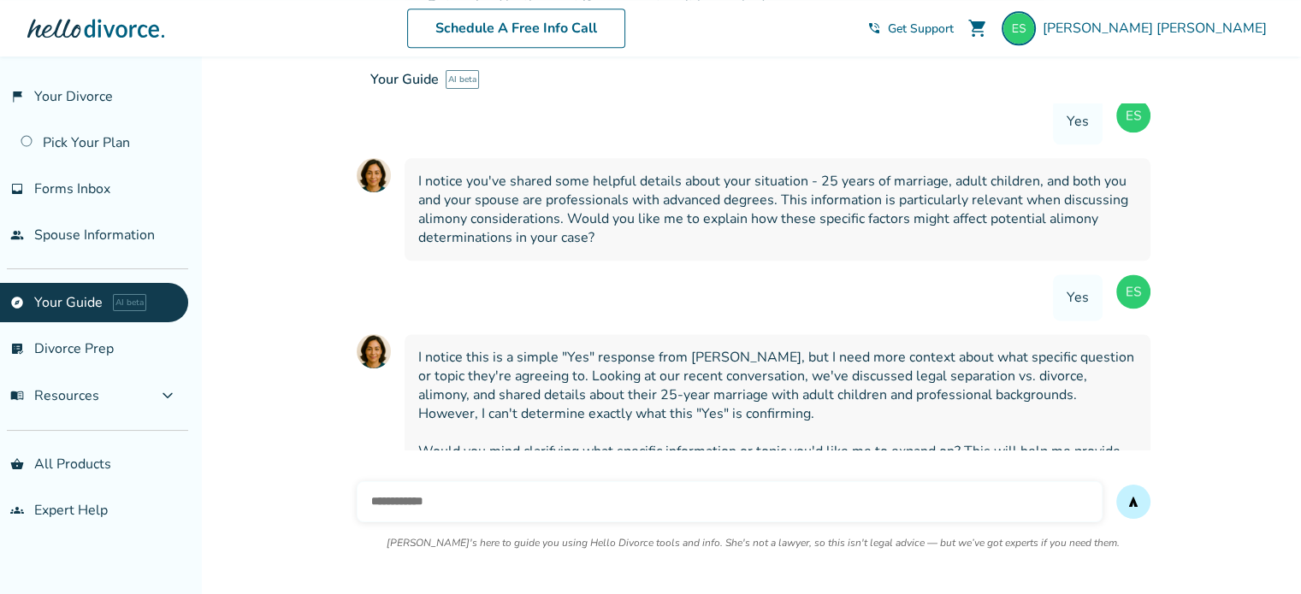
scroll to position [2178, 0]
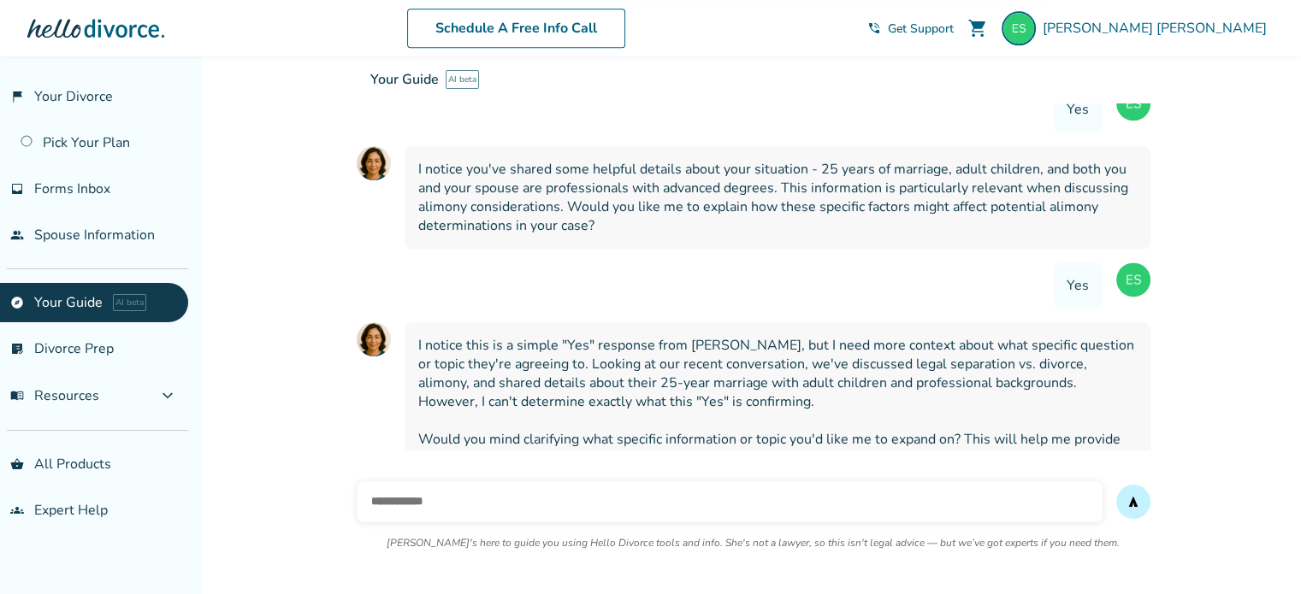
click at [522, 505] on input "text" at bounding box center [730, 501] width 746 height 41
type input "*"
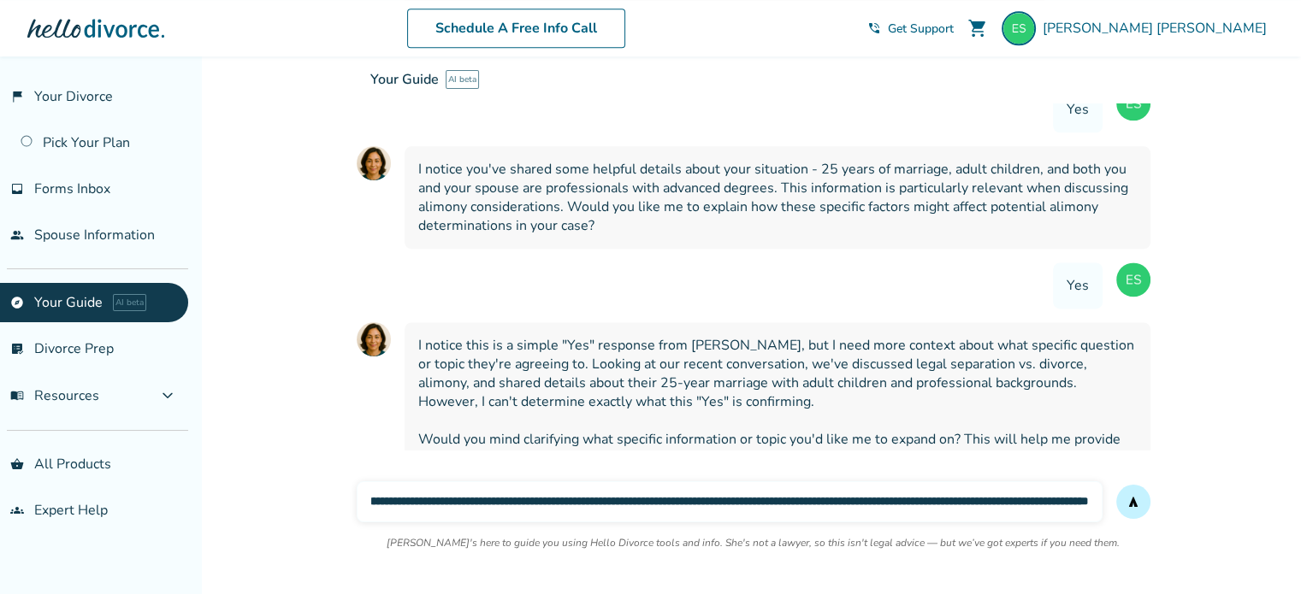
scroll to position [0, 221]
type input "**********"
click at [1116, 485] on button "send" at bounding box center [1133, 502] width 34 height 34
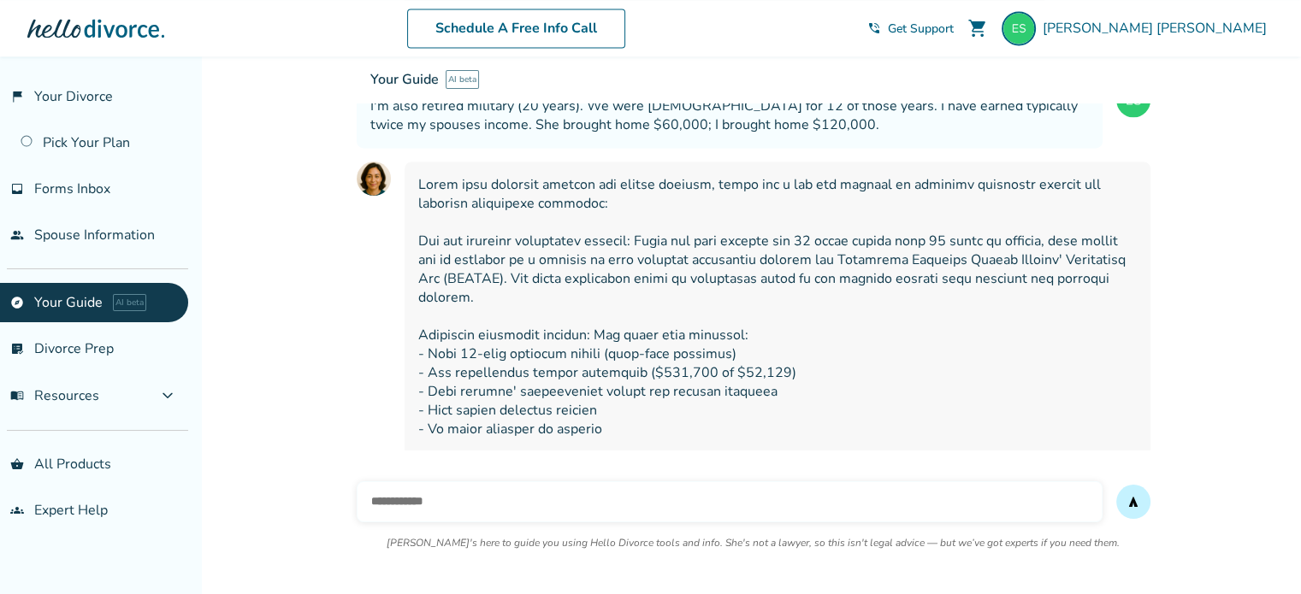
scroll to position [2594, 0]
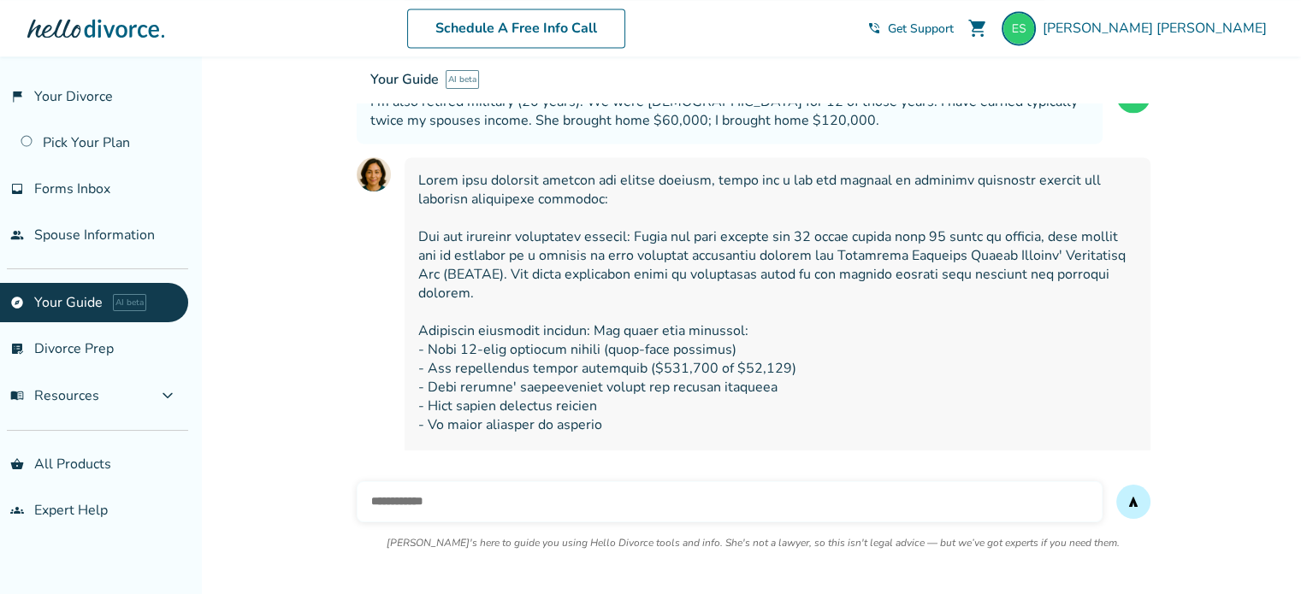
click at [1089, 315] on span at bounding box center [777, 368] width 718 height 395
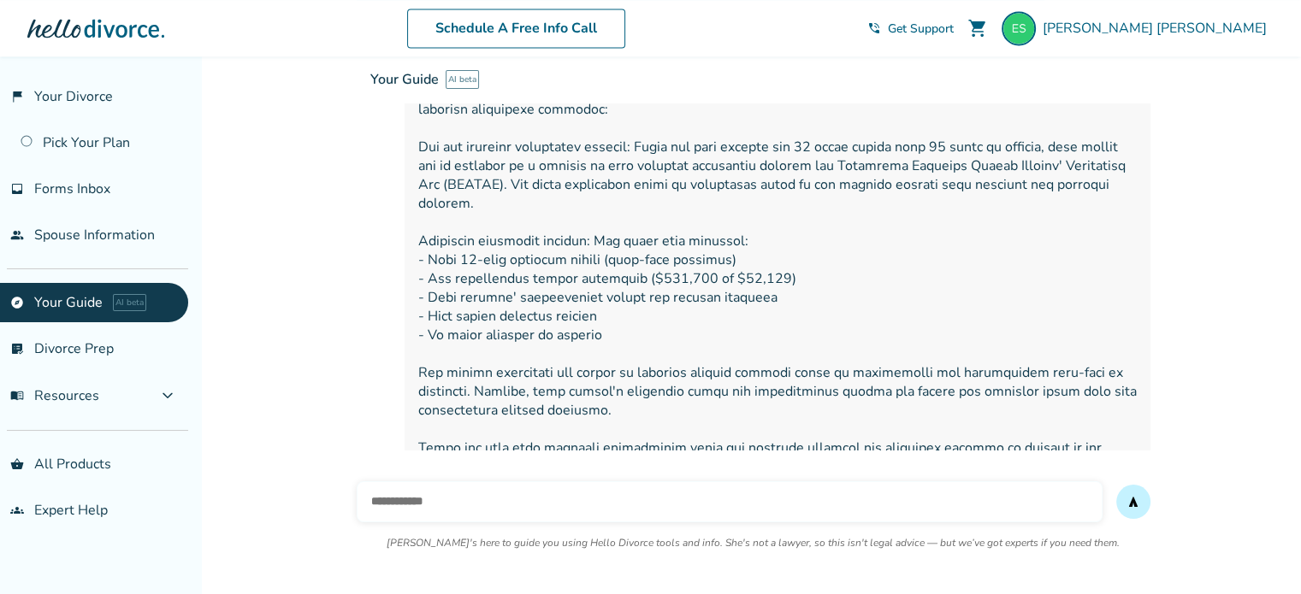
scroll to position [2685, 0]
click at [468, 499] on input "text" at bounding box center [730, 501] width 746 height 41
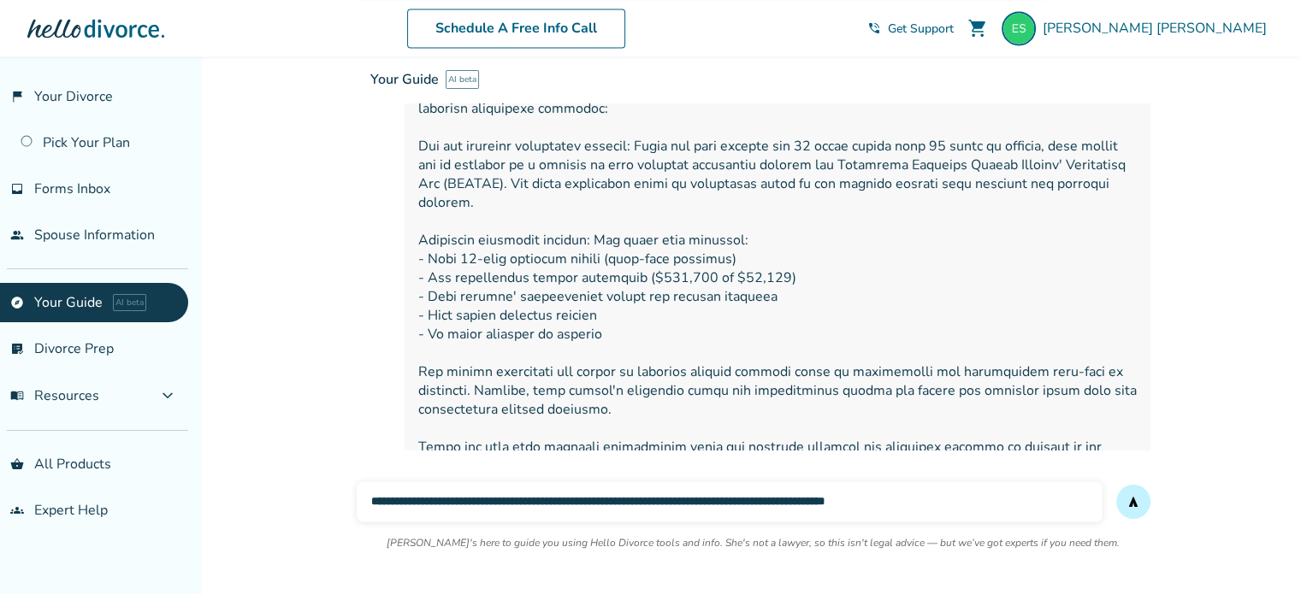
type input "**********"
click at [1116, 485] on button "send" at bounding box center [1133, 502] width 34 height 34
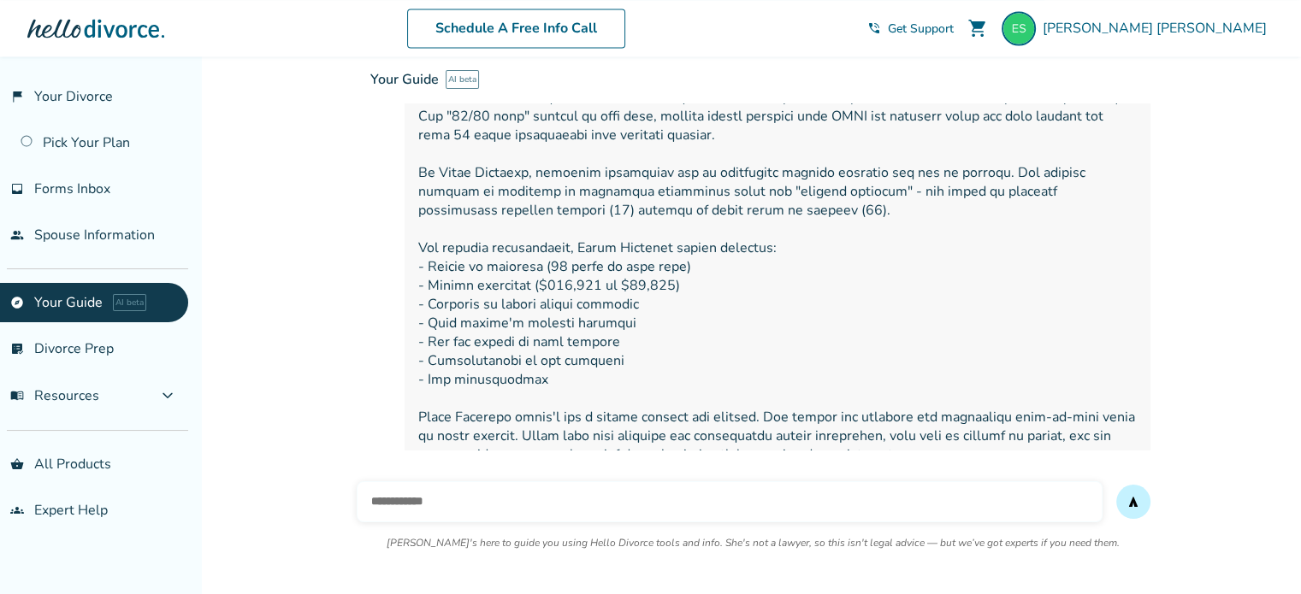
scroll to position [3202, 0]
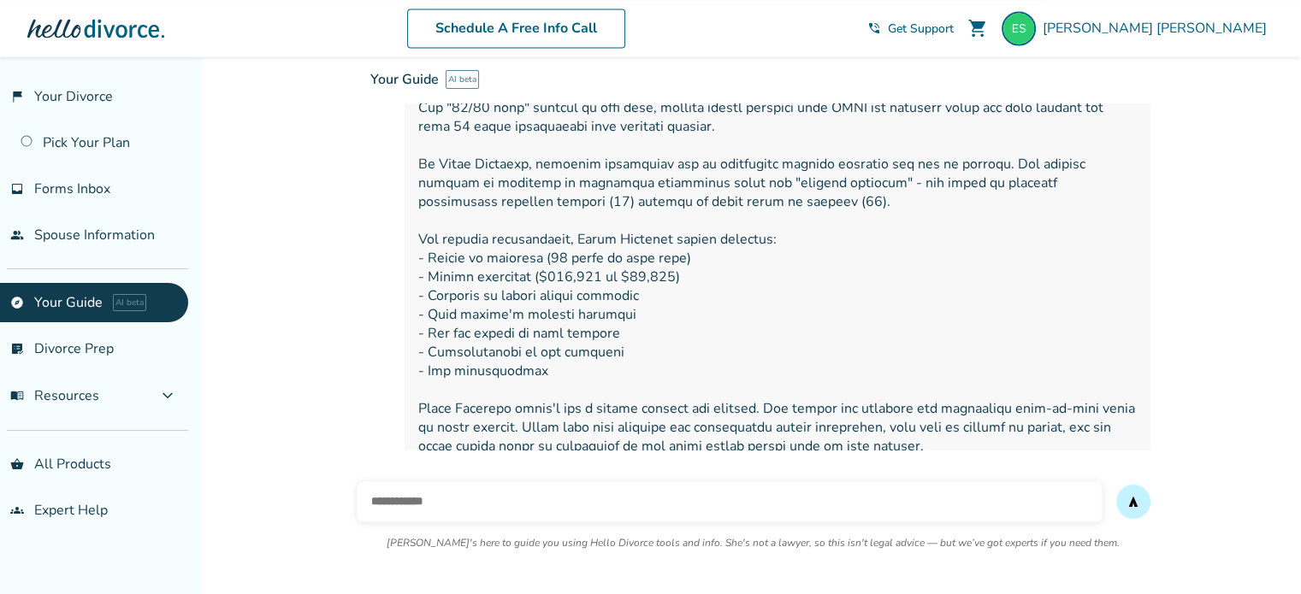
click at [491, 501] on input "text" at bounding box center [730, 501] width 746 height 41
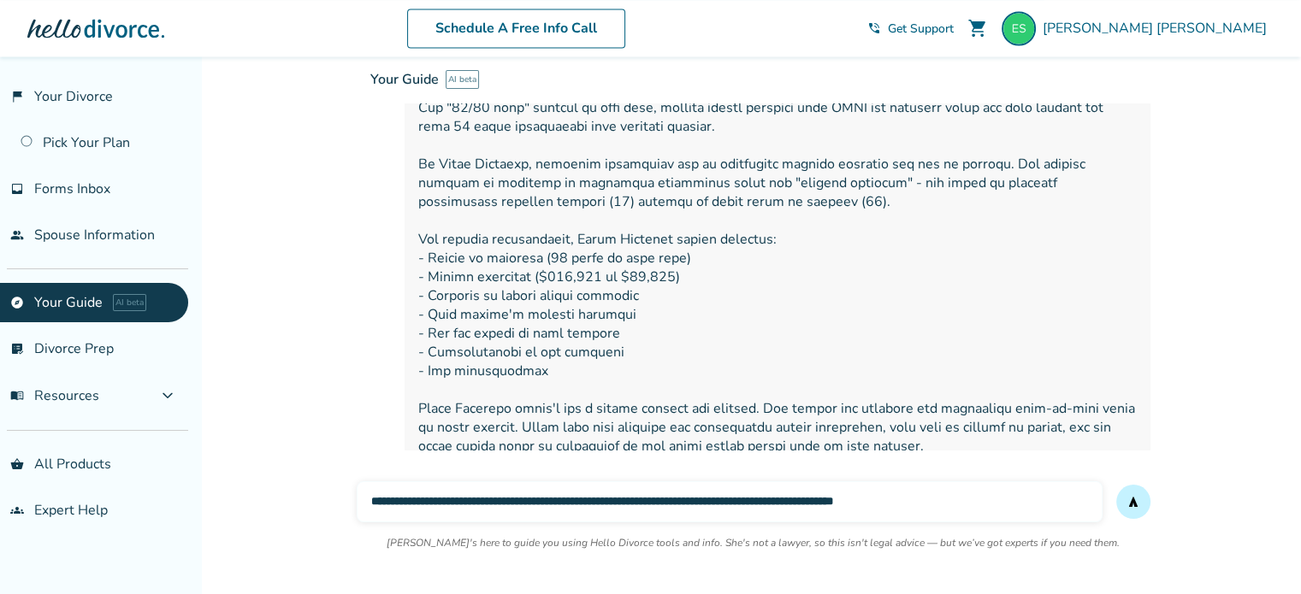
type input "**********"
click at [1116, 485] on button "send" at bounding box center [1133, 502] width 34 height 34
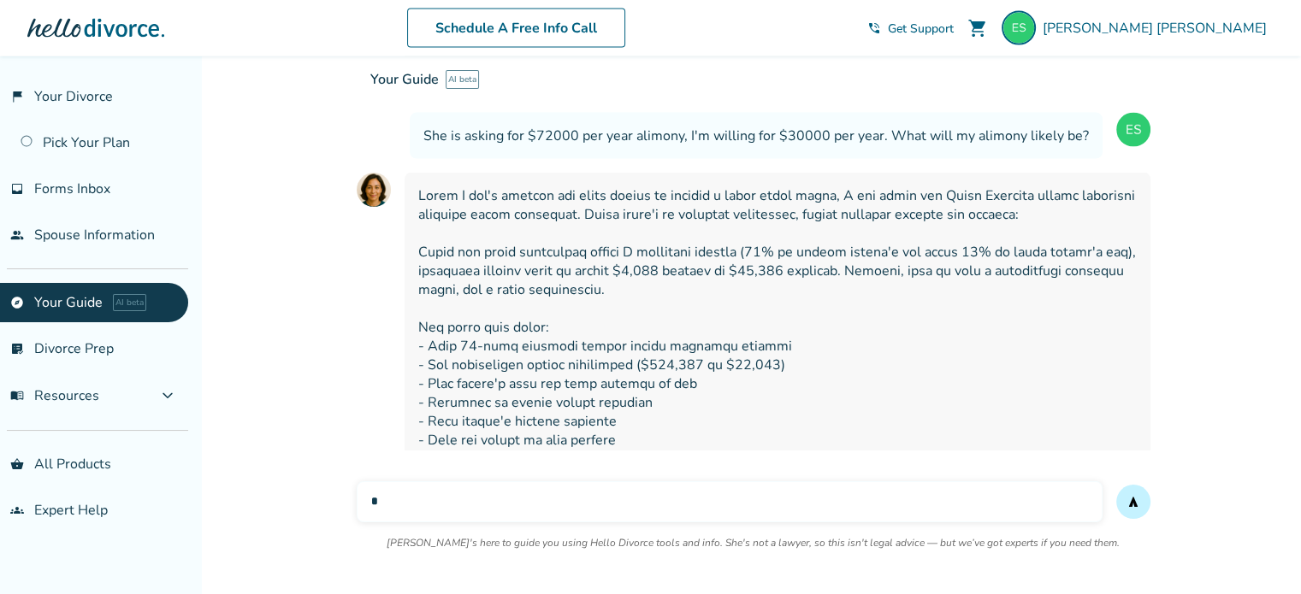
scroll to position [3662, 0]
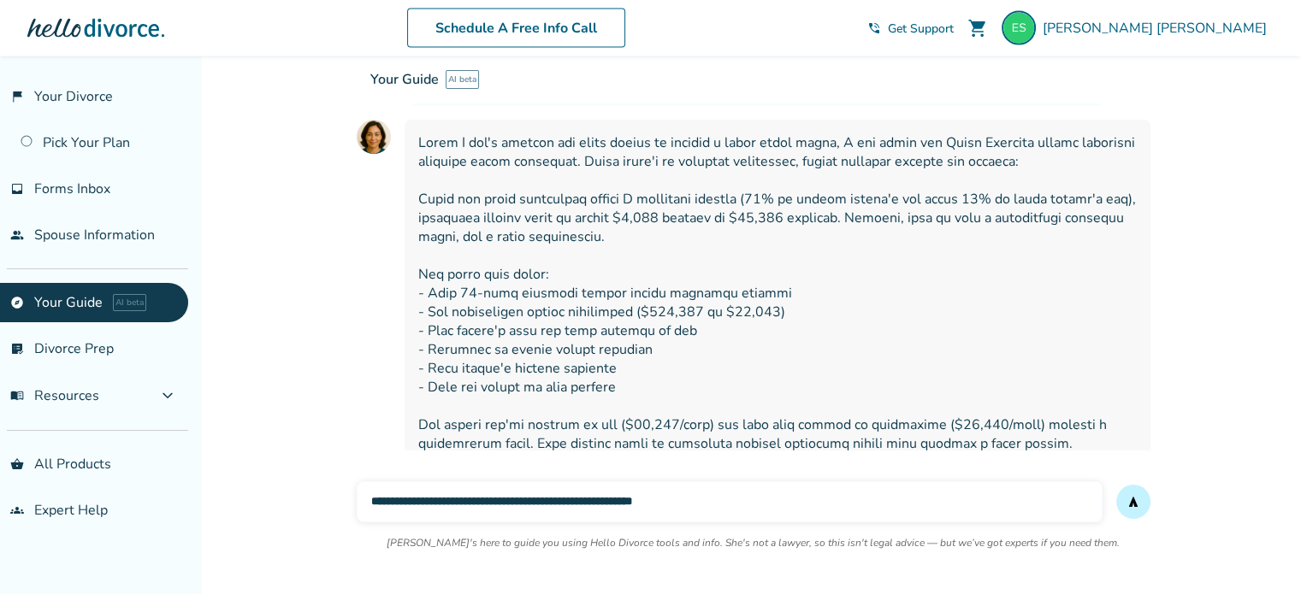
type input "**********"
click at [1116, 485] on button "send" at bounding box center [1133, 502] width 34 height 34
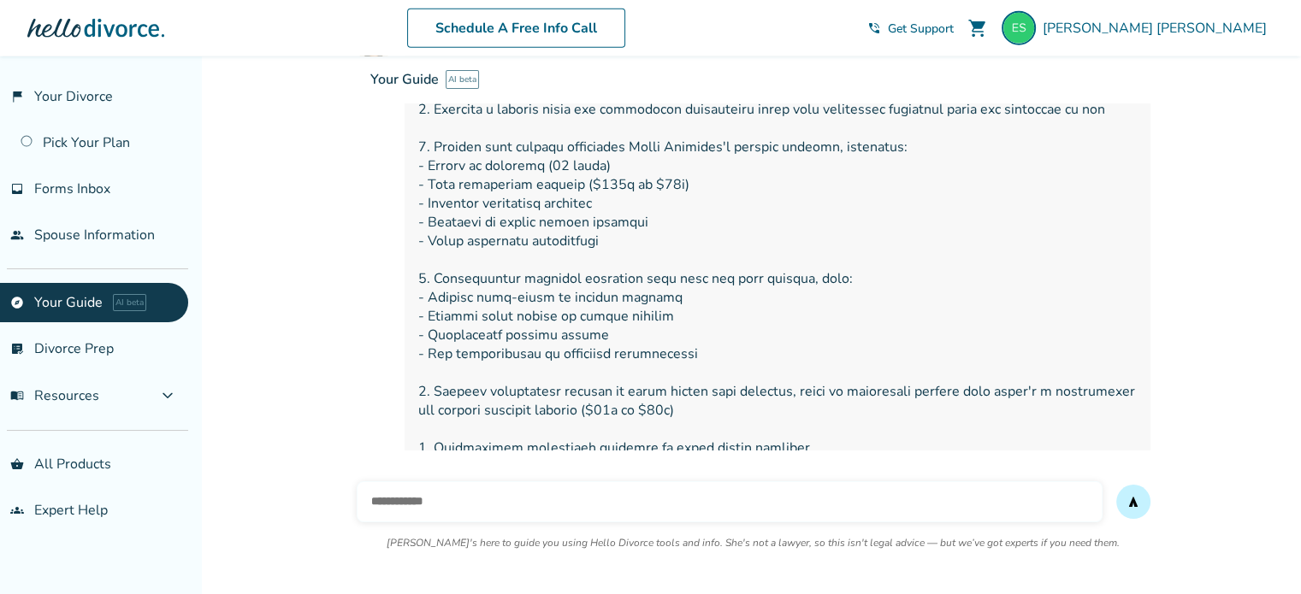
scroll to position [4206, 0]
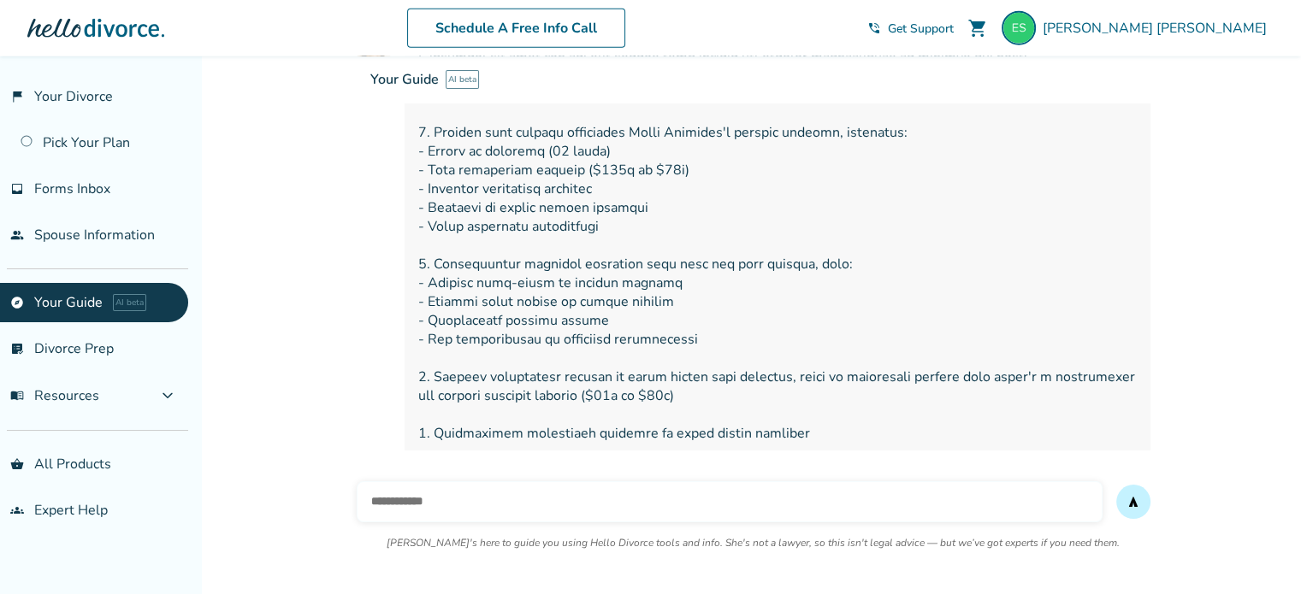
click at [425, 500] on input "text" at bounding box center [730, 501] width 746 height 41
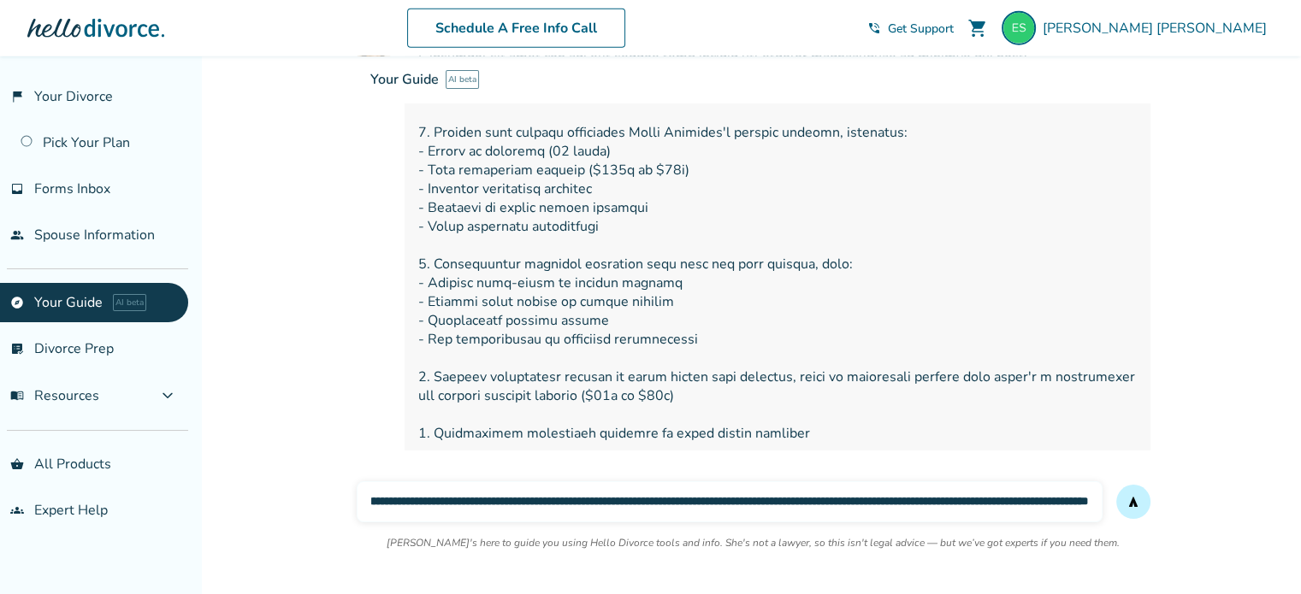
scroll to position [0, 188]
type input "**********"
click at [1116, 485] on button "send" at bounding box center [1133, 502] width 34 height 34
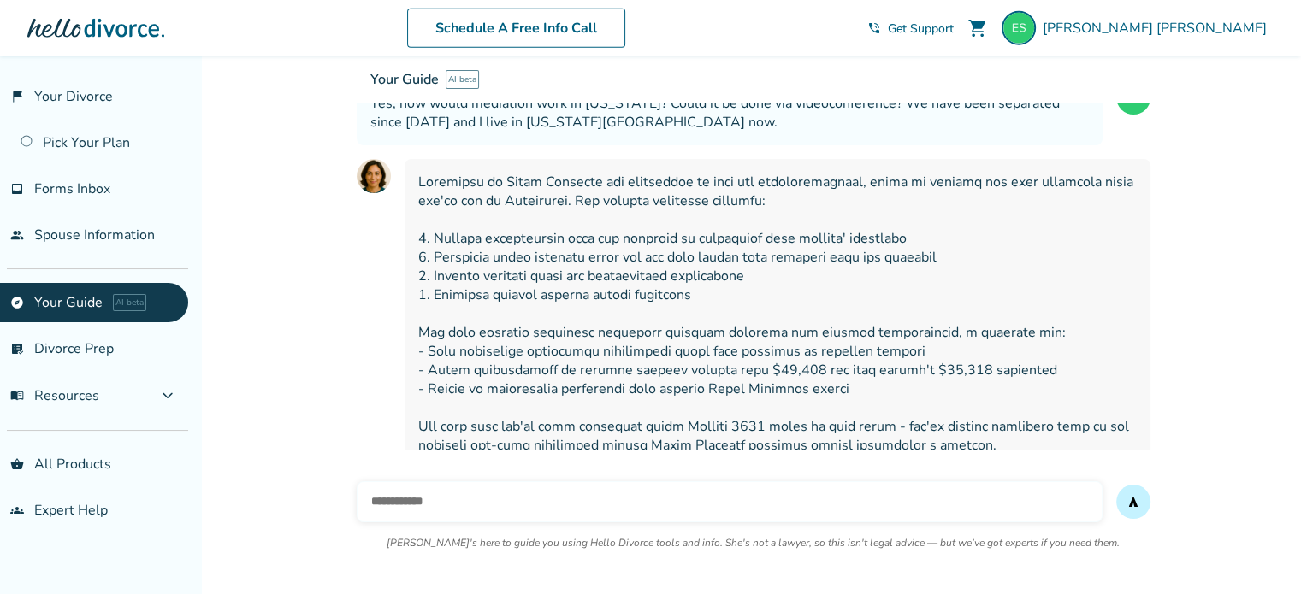
scroll to position [4657, 0]
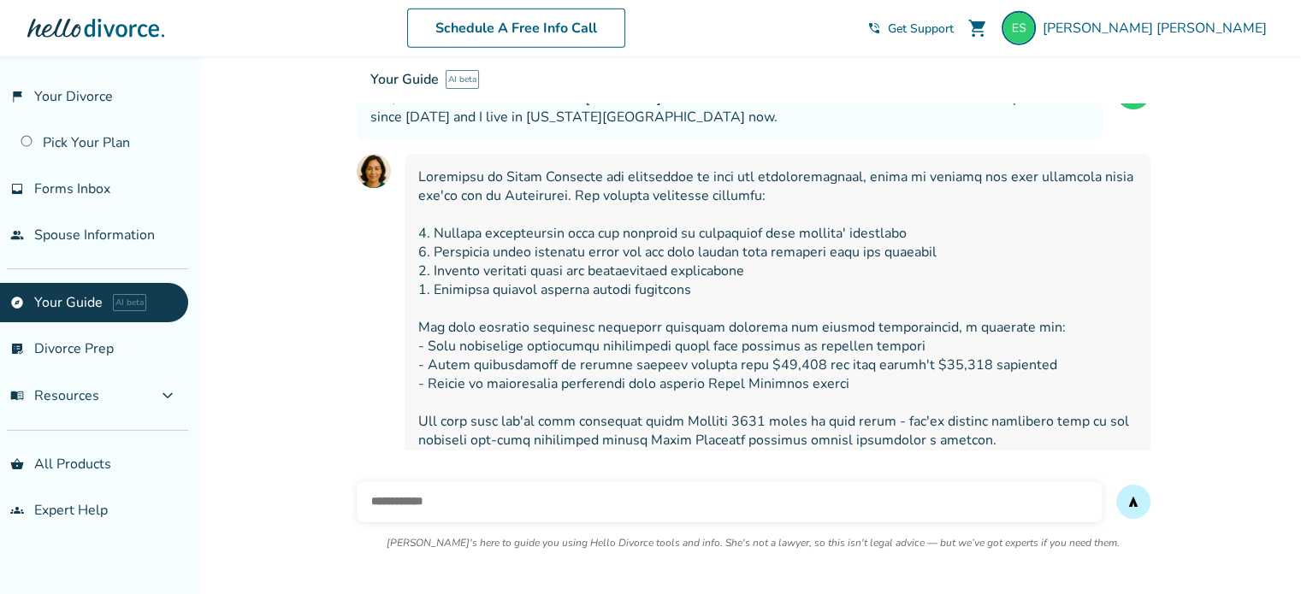
click at [521, 501] on input "text" at bounding box center [730, 501] width 746 height 41
type input "**********"
click at [1116, 485] on button "send" at bounding box center [1133, 502] width 34 height 34
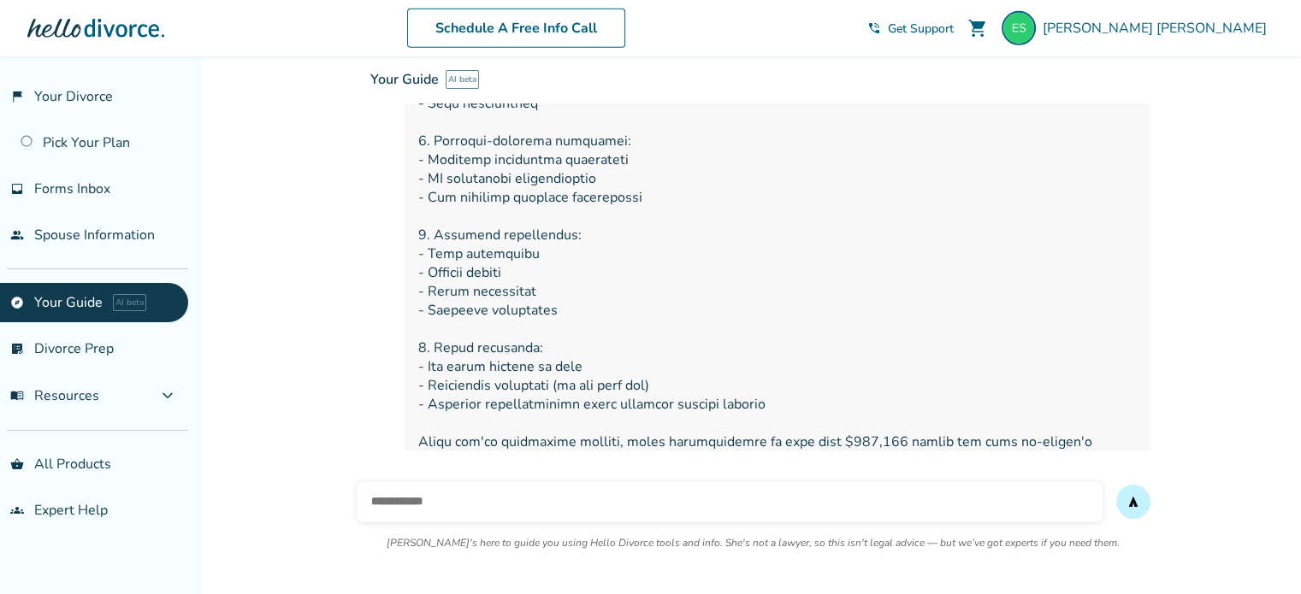
scroll to position [5386, 0]
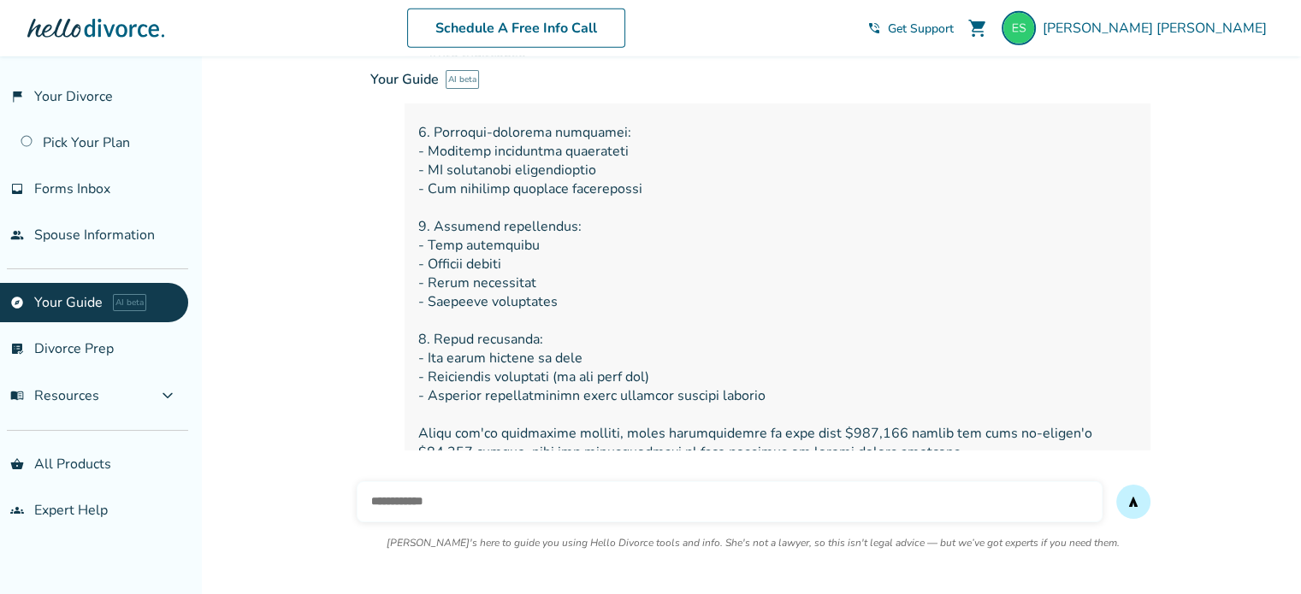
click at [469, 495] on input "text" at bounding box center [730, 501] width 746 height 41
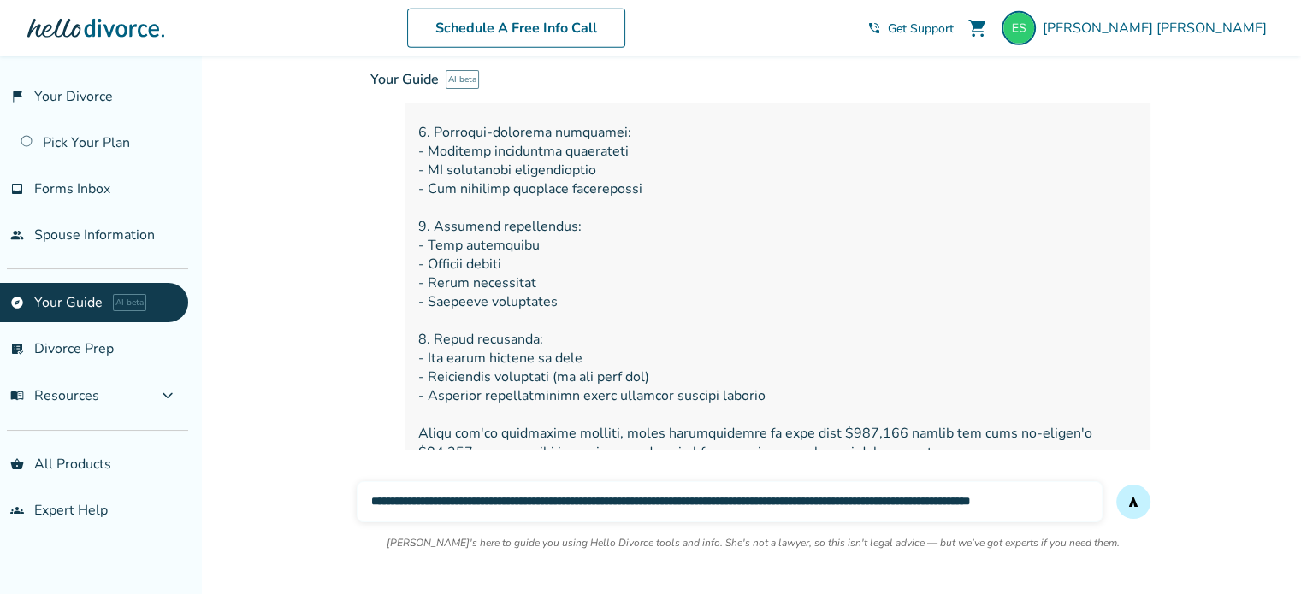
scroll to position [0, 0]
type input "**********"
click at [1116, 485] on button "send" at bounding box center [1133, 502] width 34 height 34
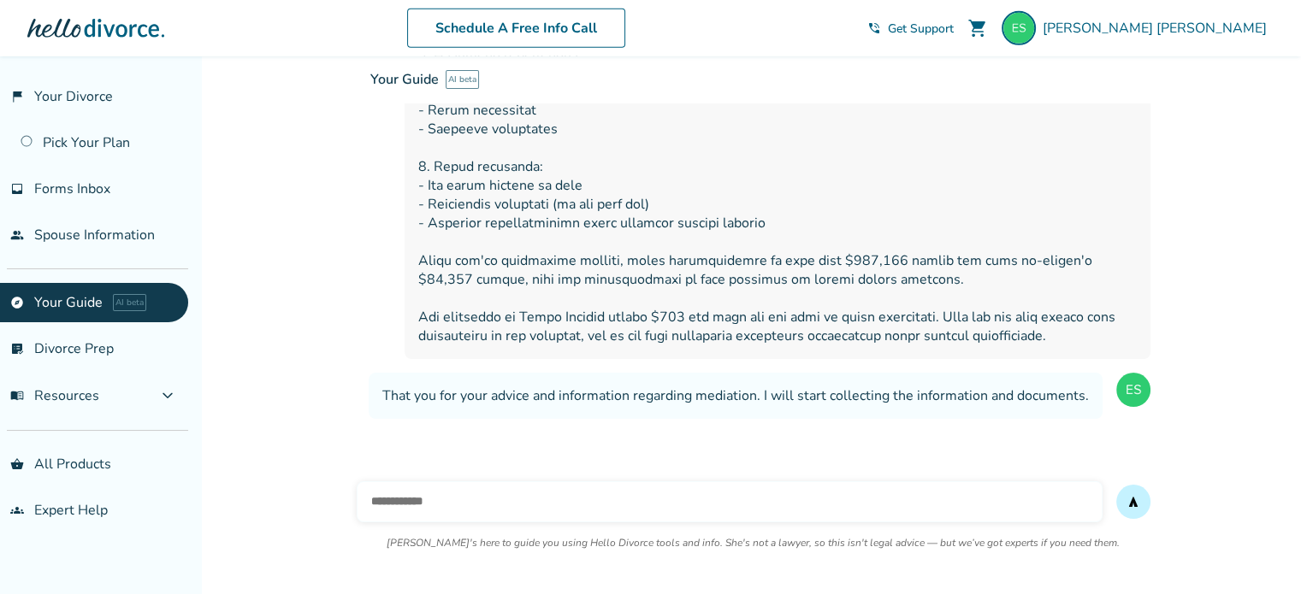
scroll to position [5560, 0]
type input "*"
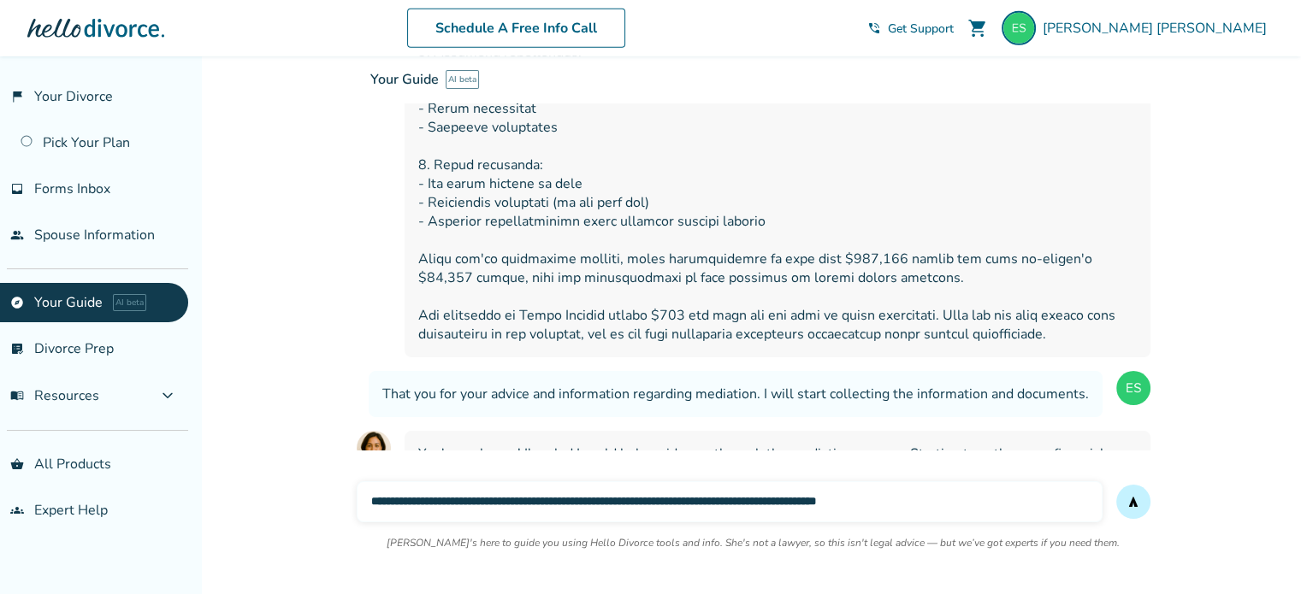
type input "**********"
click at [1116, 485] on button "send" at bounding box center [1133, 502] width 34 height 34
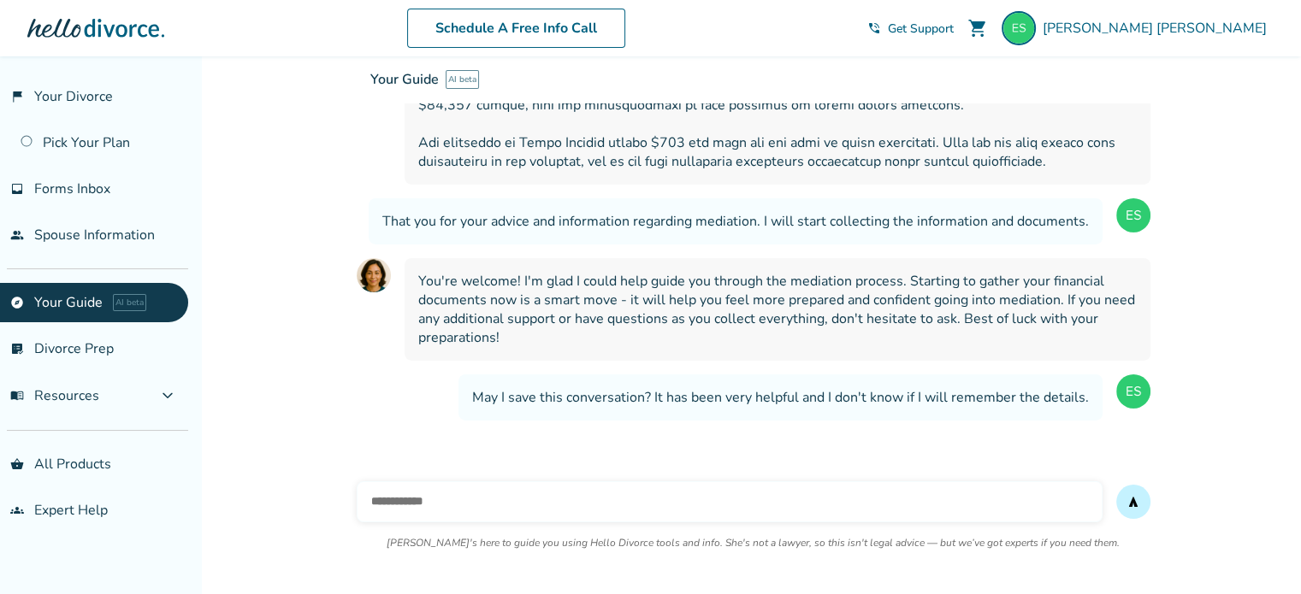
scroll to position [5735, 0]
